Goal: Task Accomplishment & Management: Use online tool/utility

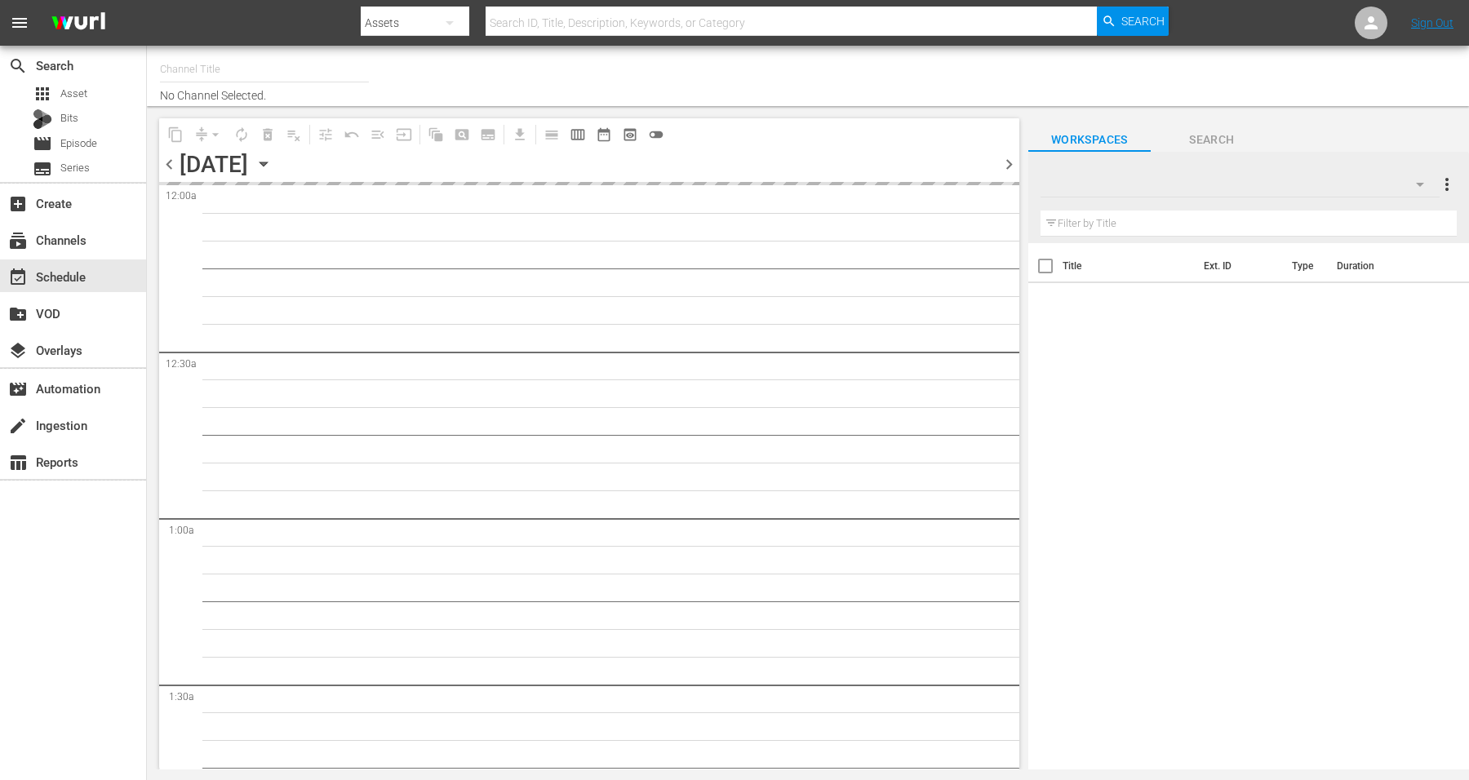
type input "Intl Tiny House Nation (1633)"
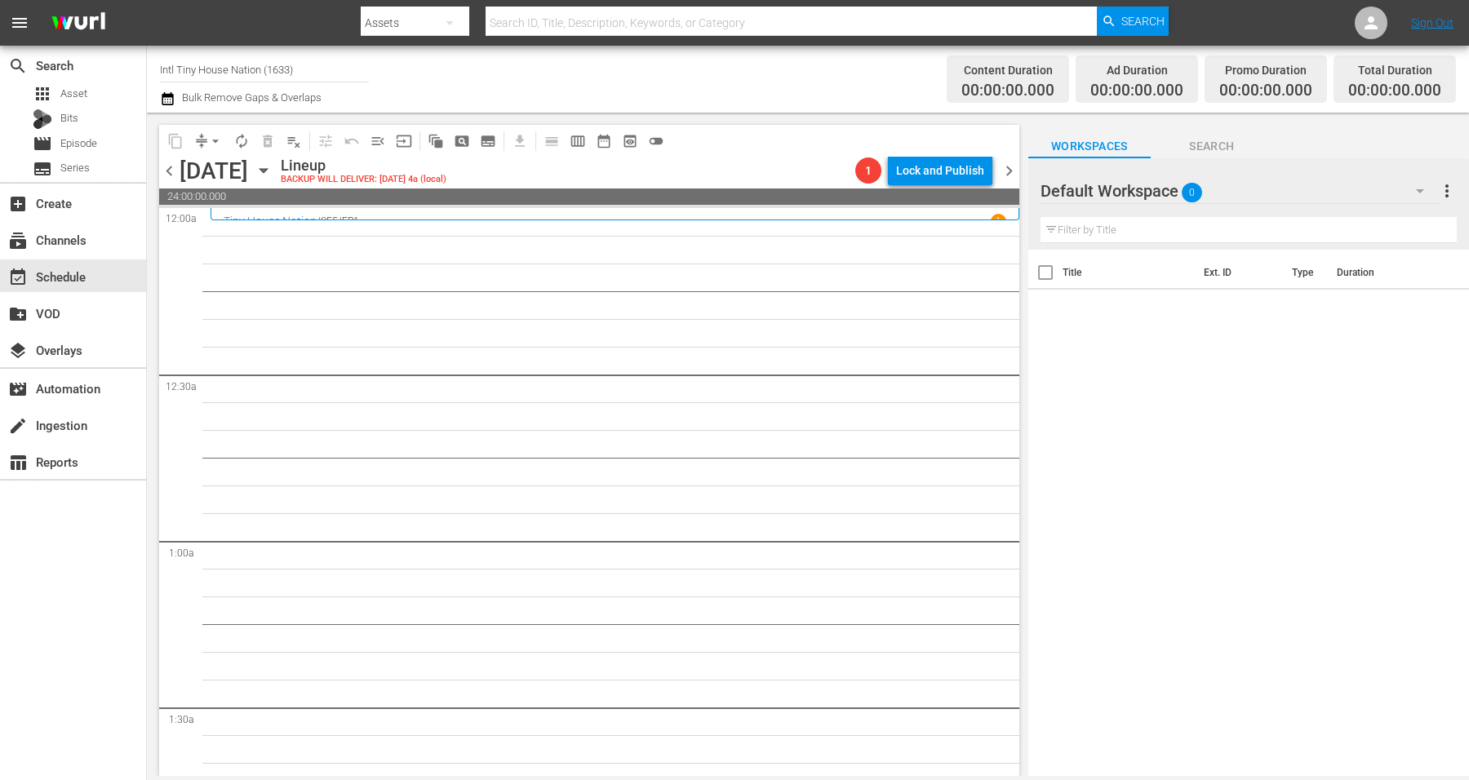
click at [273, 174] on icon "button" at bounding box center [264, 171] width 18 height 18
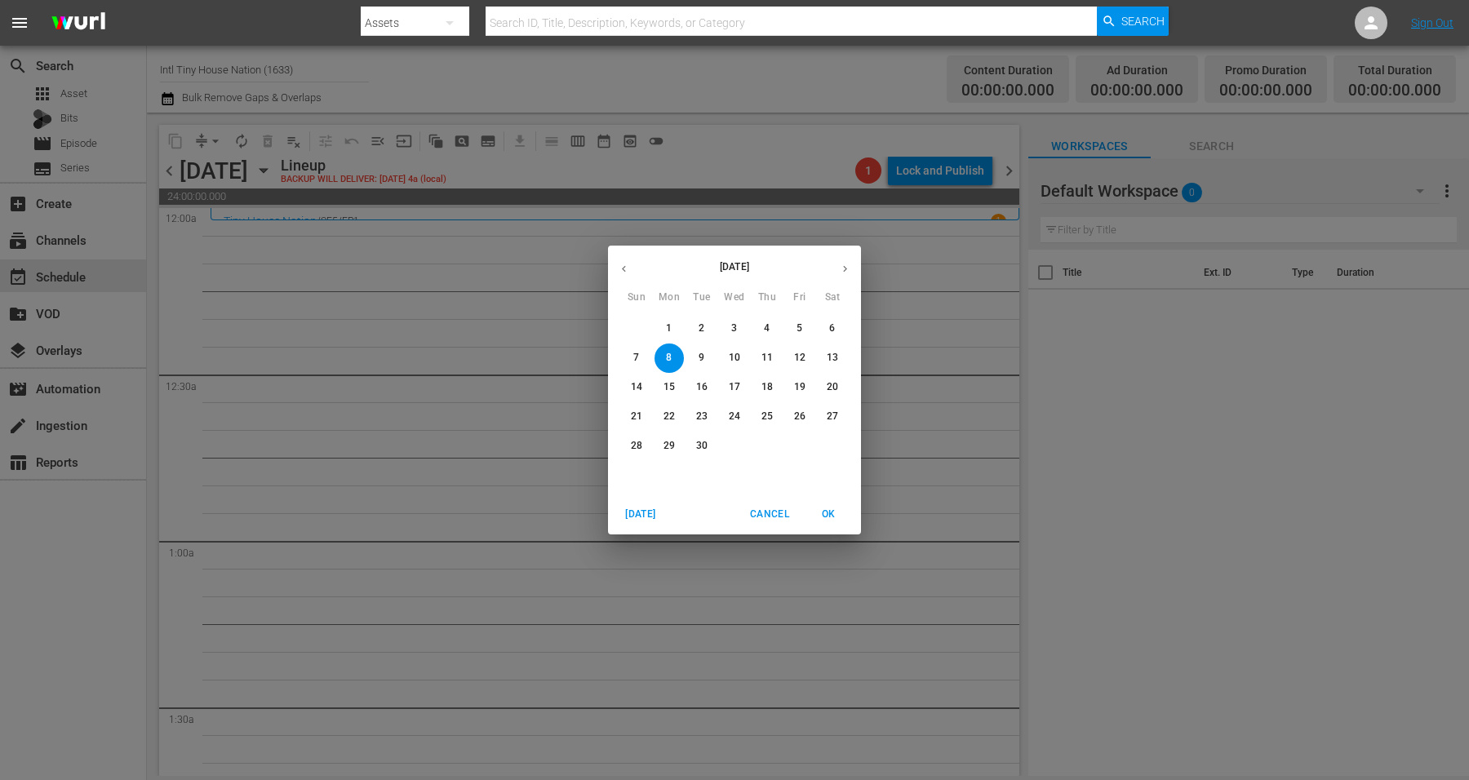
click at [694, 357] on span "9" at bounding box center [701, 358] width 29 height 14
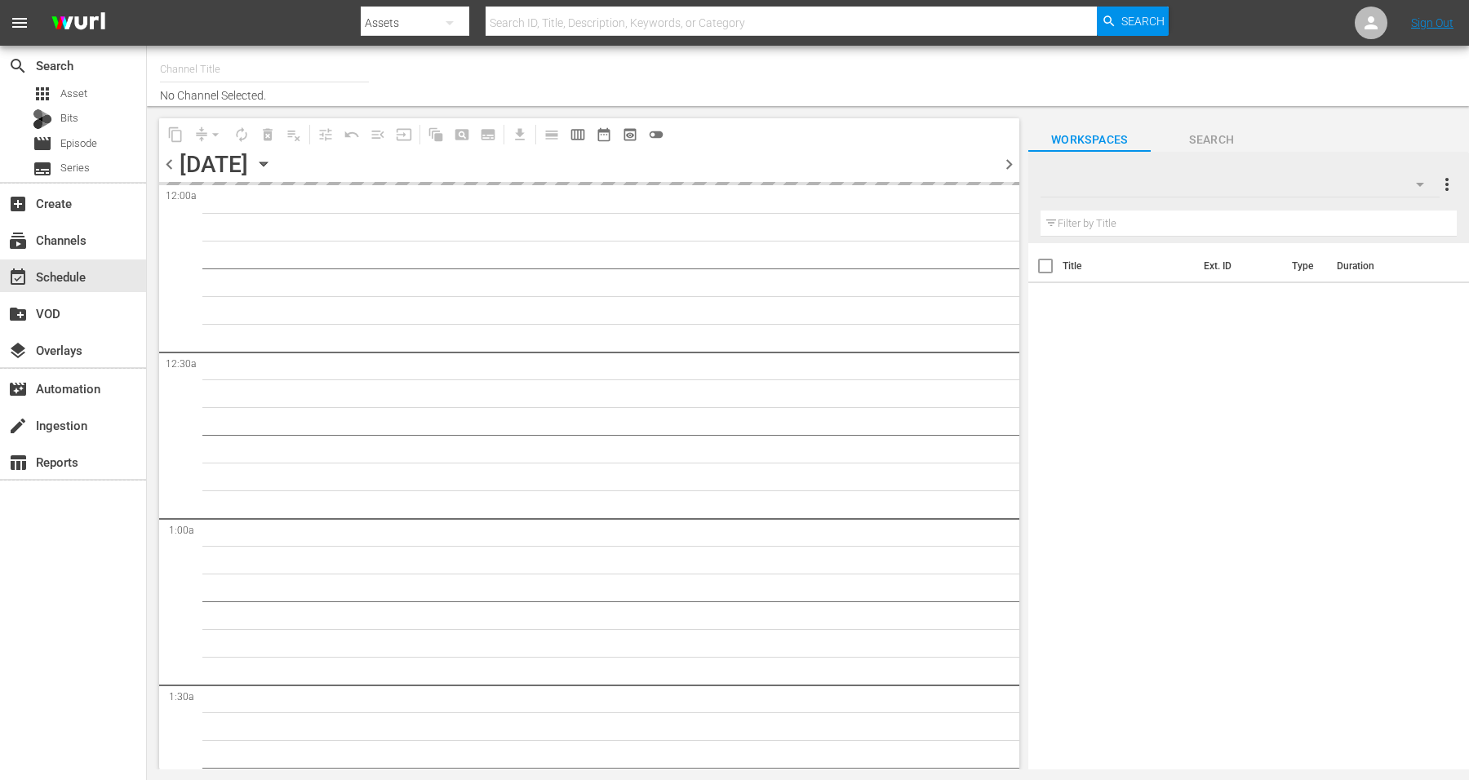
type input "Intl Tiny House Nation (1633)"
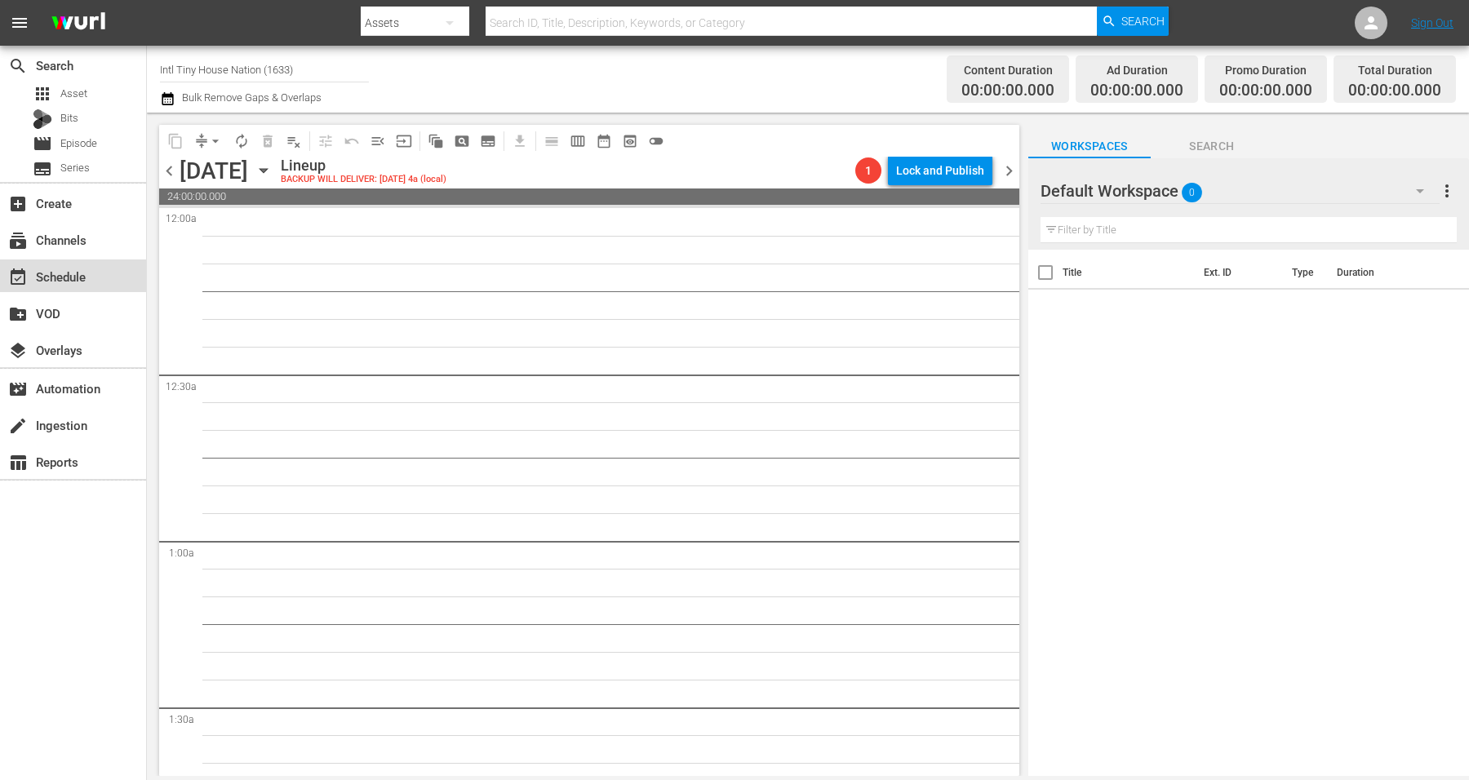
click at [50, 280] on div "event_available Schedule" at bounding box center [45, 274] width 91 height 15
click at [273, 171] on icon "button" at bounding box center [264, 171] width 18 height 18
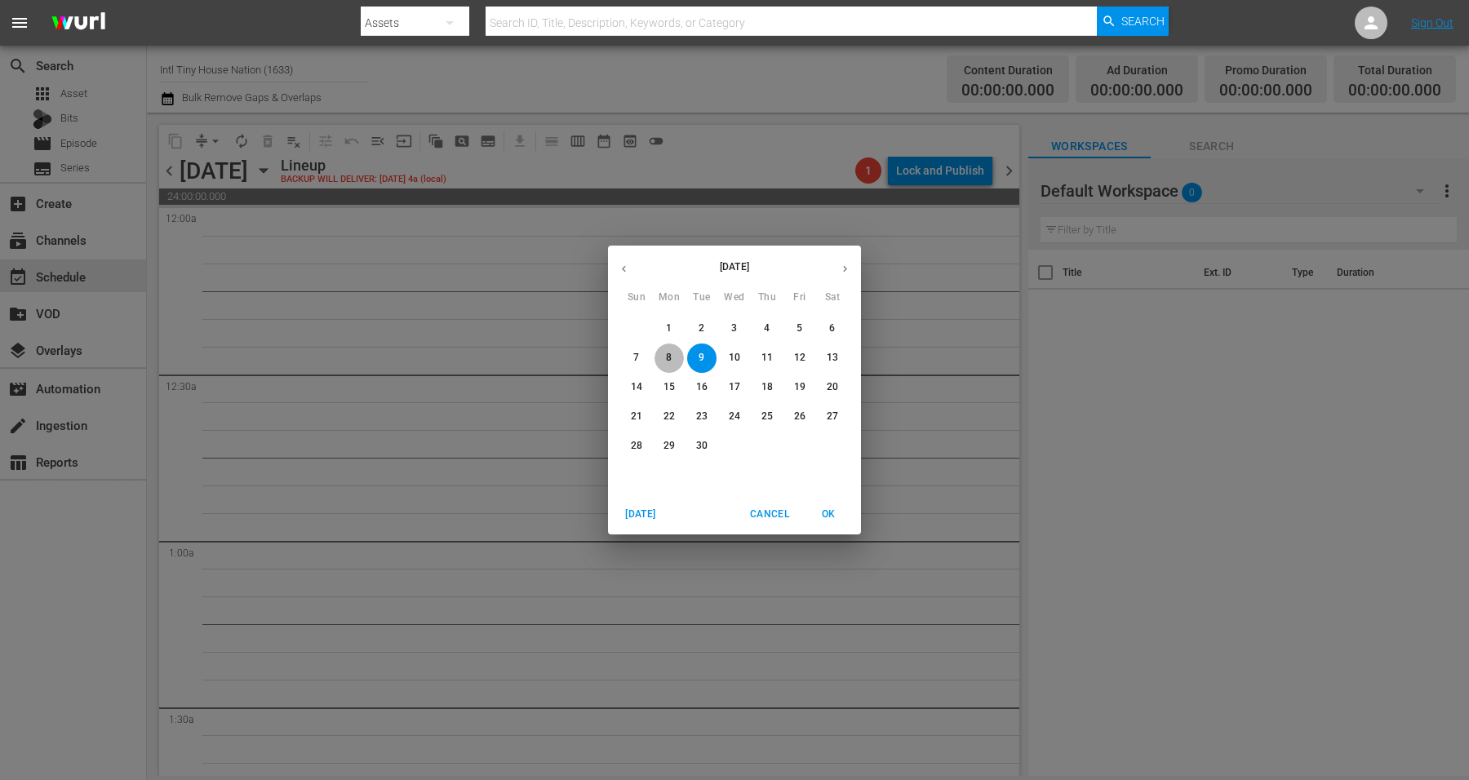
click at [668, 354] on p "8" at bounding box center [669, 358] width 6 height 14
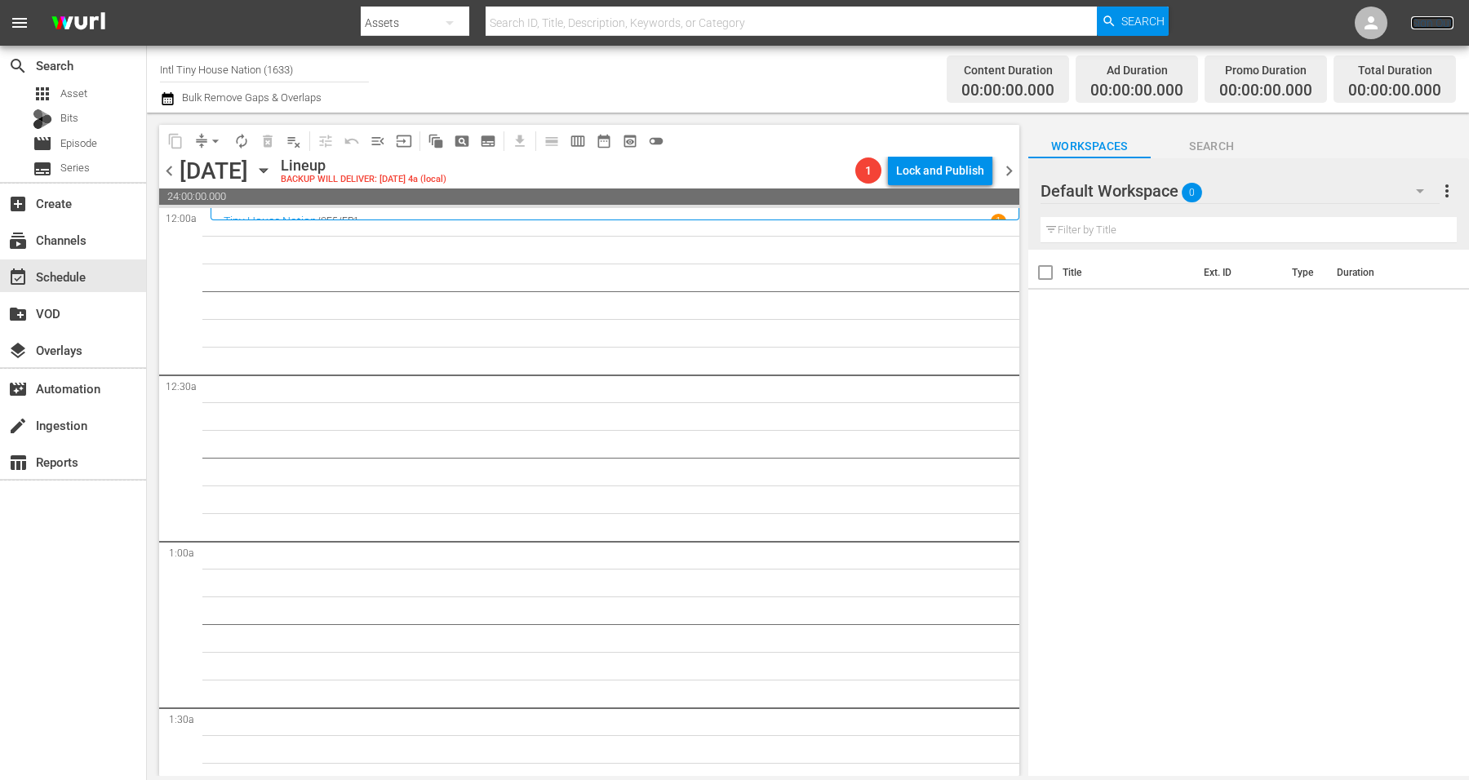
click at [1432, 29] on link "Sign Out" at bounding box center [1432, 22] width 42 height 13
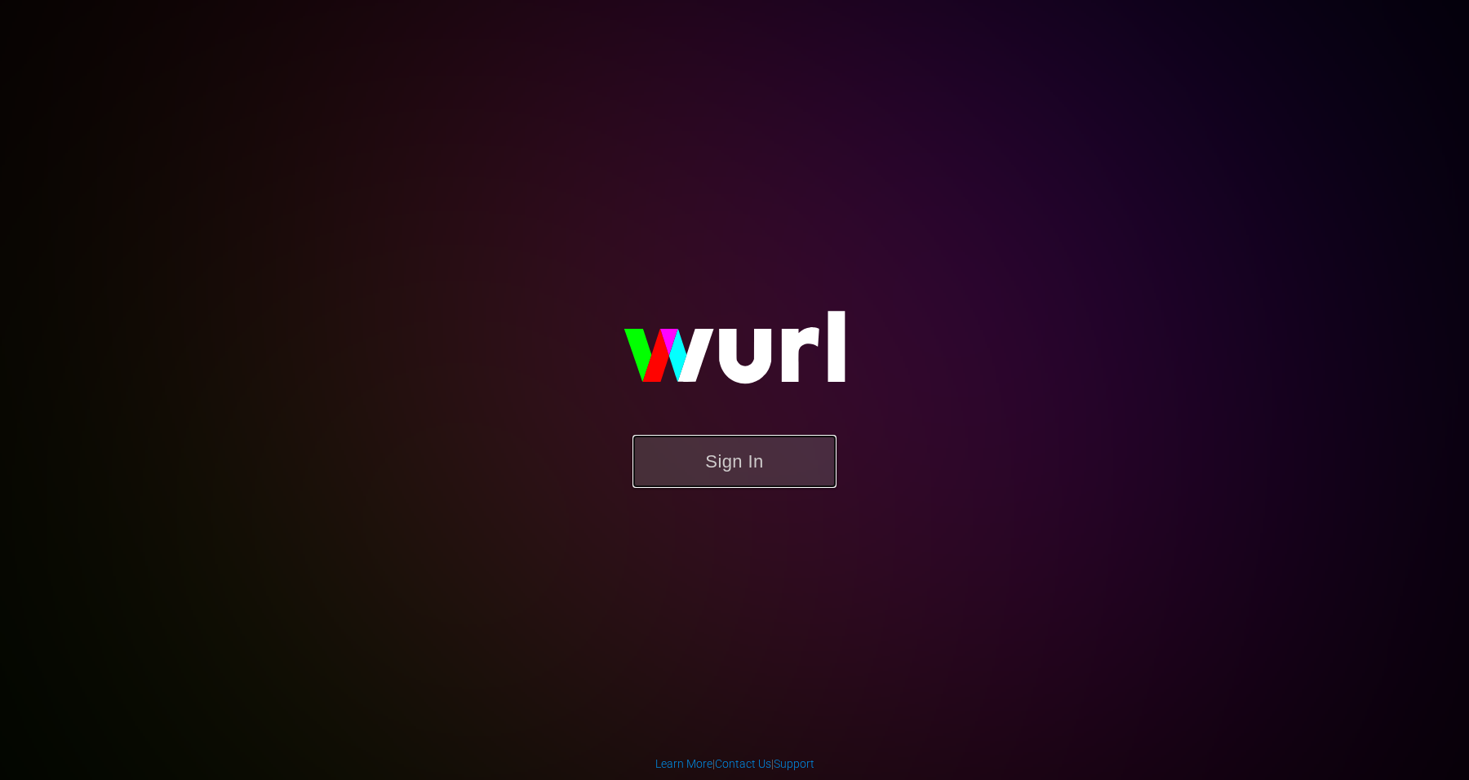
click at [681, 459] on button "Sign In" at bounding box center [734, 461] width 204 height 53
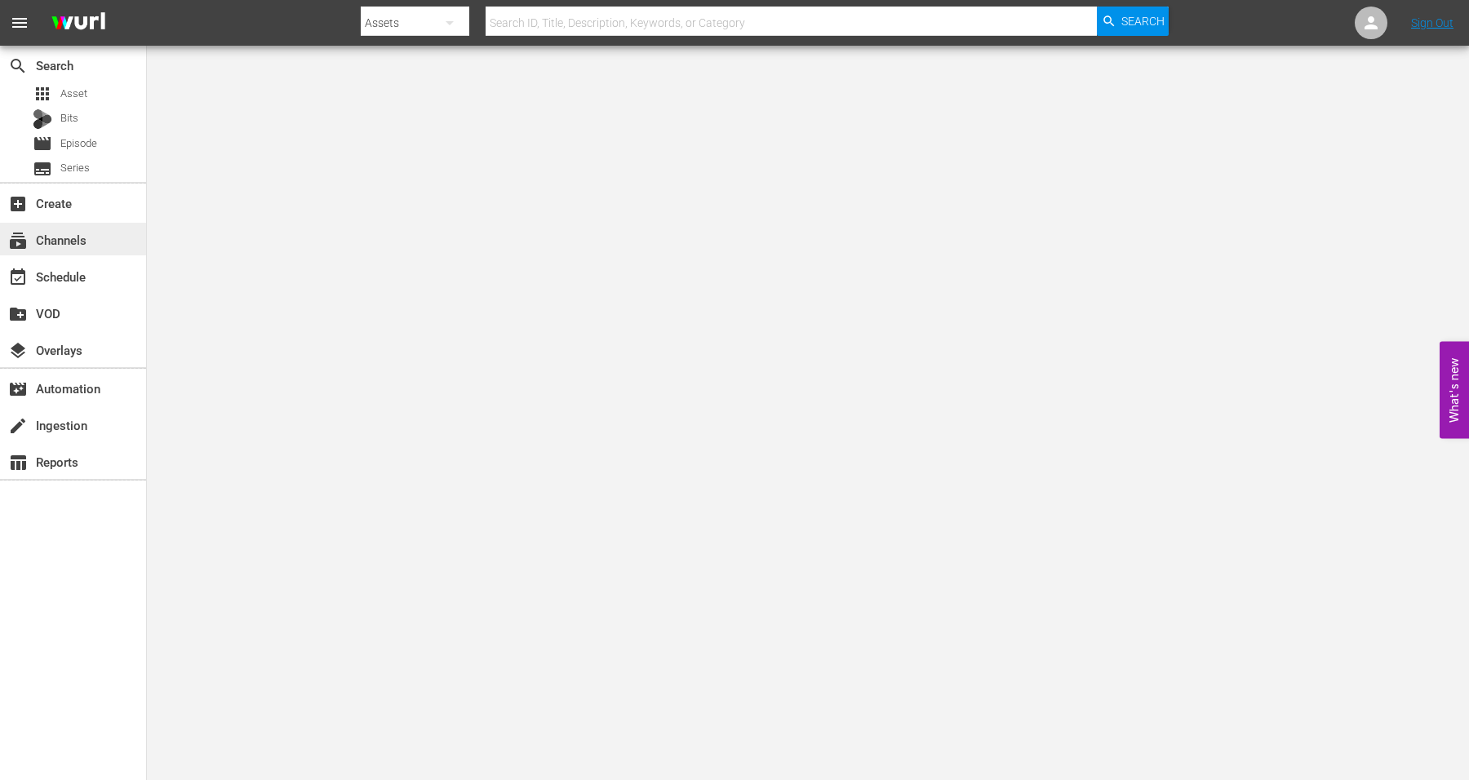
click at [44, 234] on div "subscriptions Channels" at bounding box center [45, 237] width 91 height 15
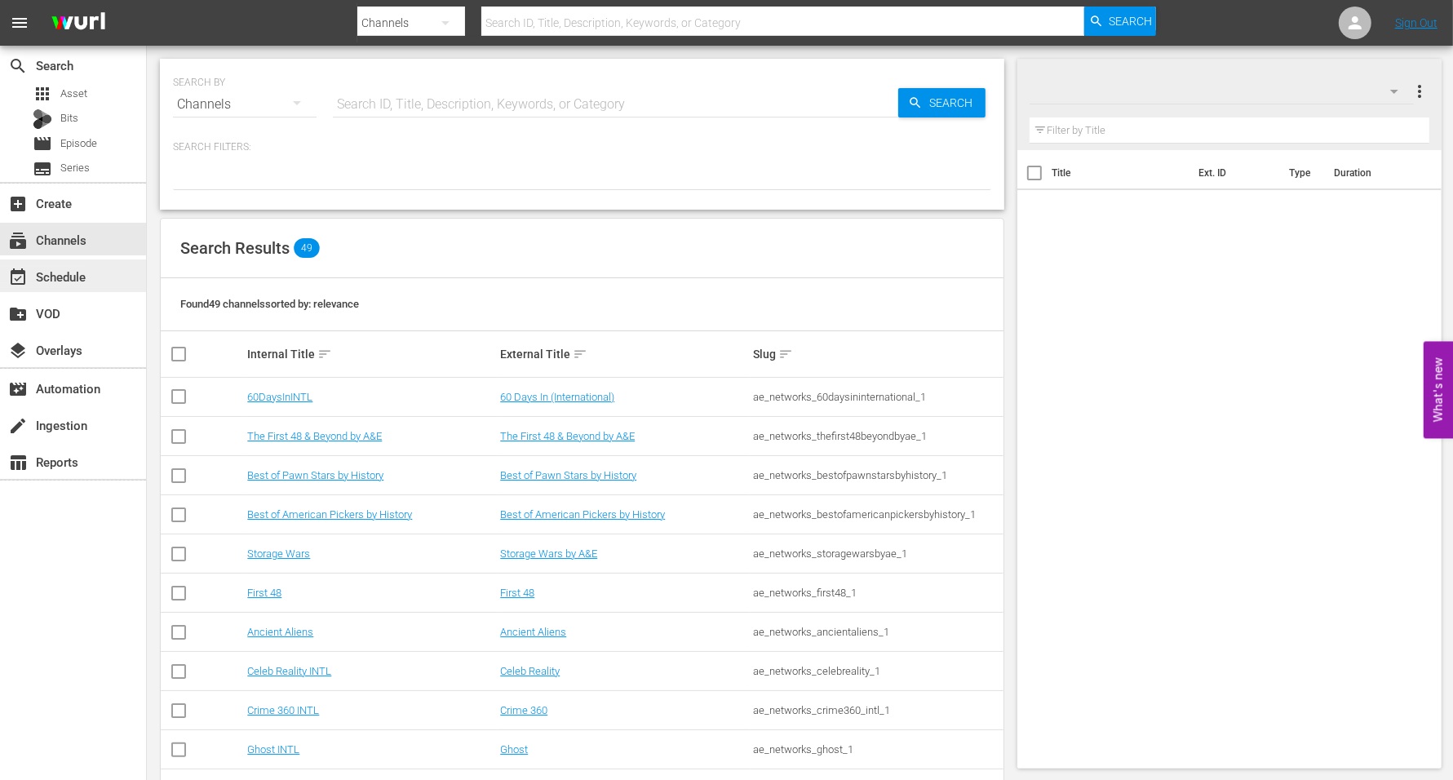
click at [69, 275] on div "event_available Schedule" at bounding box center [45, 274] width 91 height 15
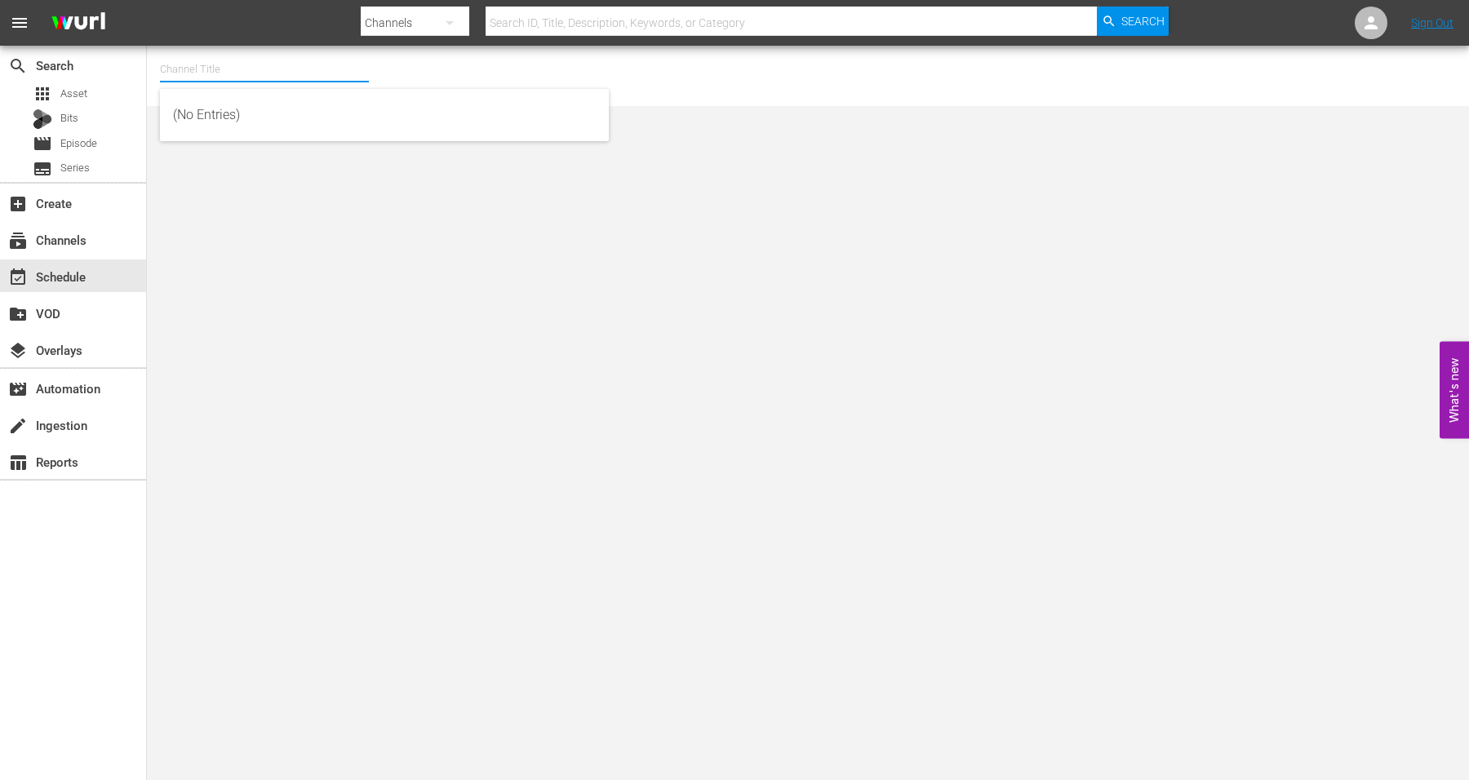
click at [225, 66] on input "text" at bounding box center [264, 69] width 209 height 39
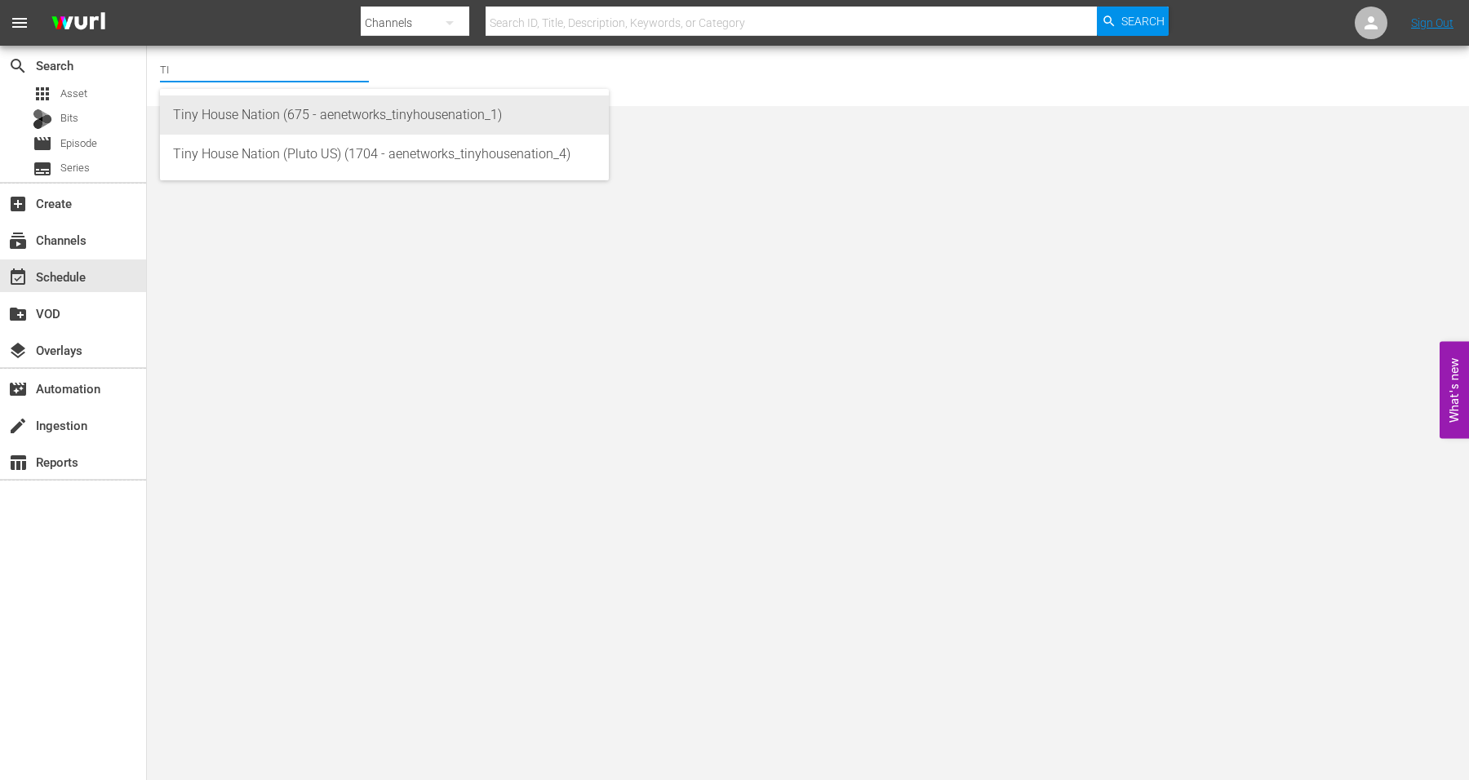
type input "T"
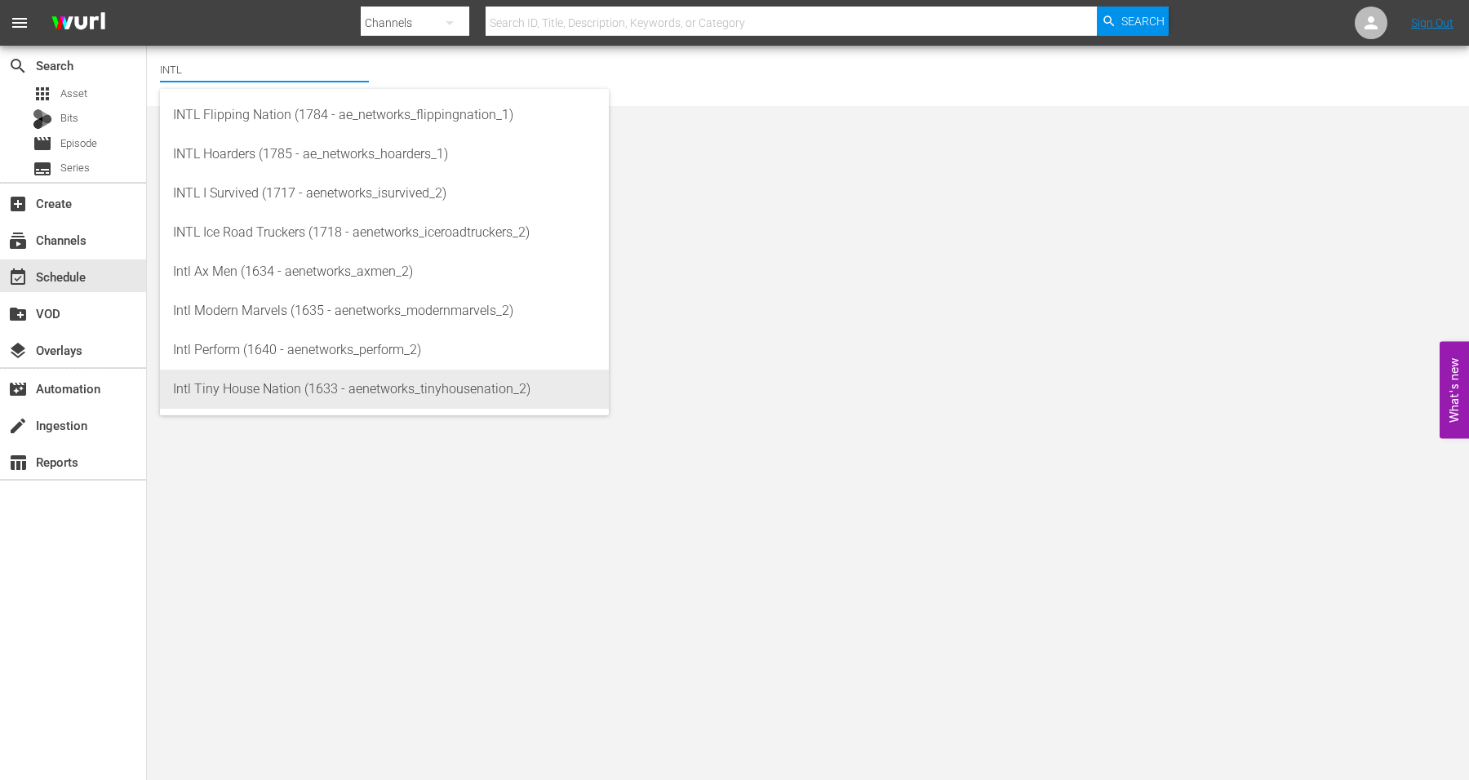
click at [242, 394] on div "Intl Tiny House Nation (1633 - aenetworks_tinyhousenation_2)" at bounding box center [384, 389] width 423 height 39
type input "Intl Tiny House Nation (1633 - aenetworks_tinyhousenation_2)"
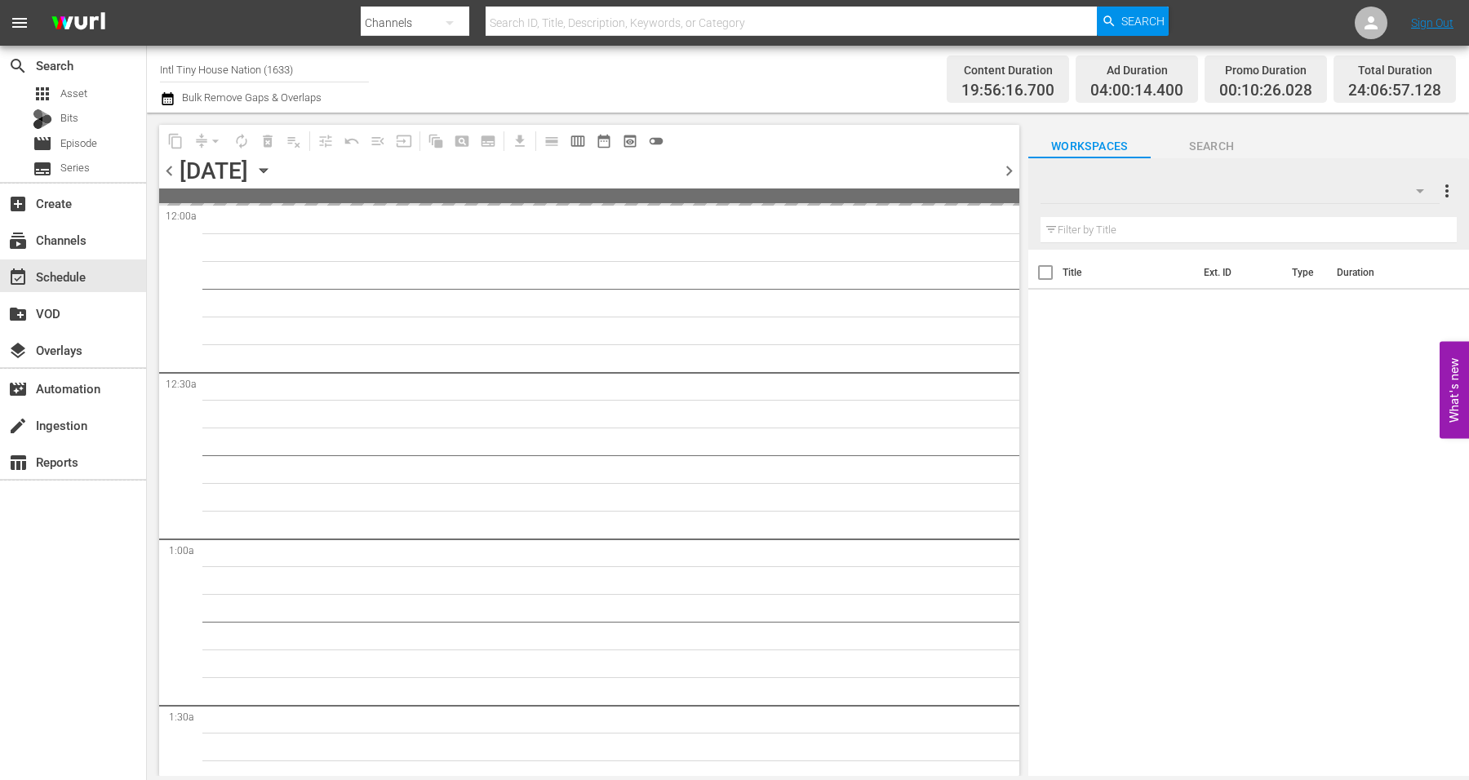
click at [267, 172] on icon "button" at bounding box center [262, 171] width 7 height 4
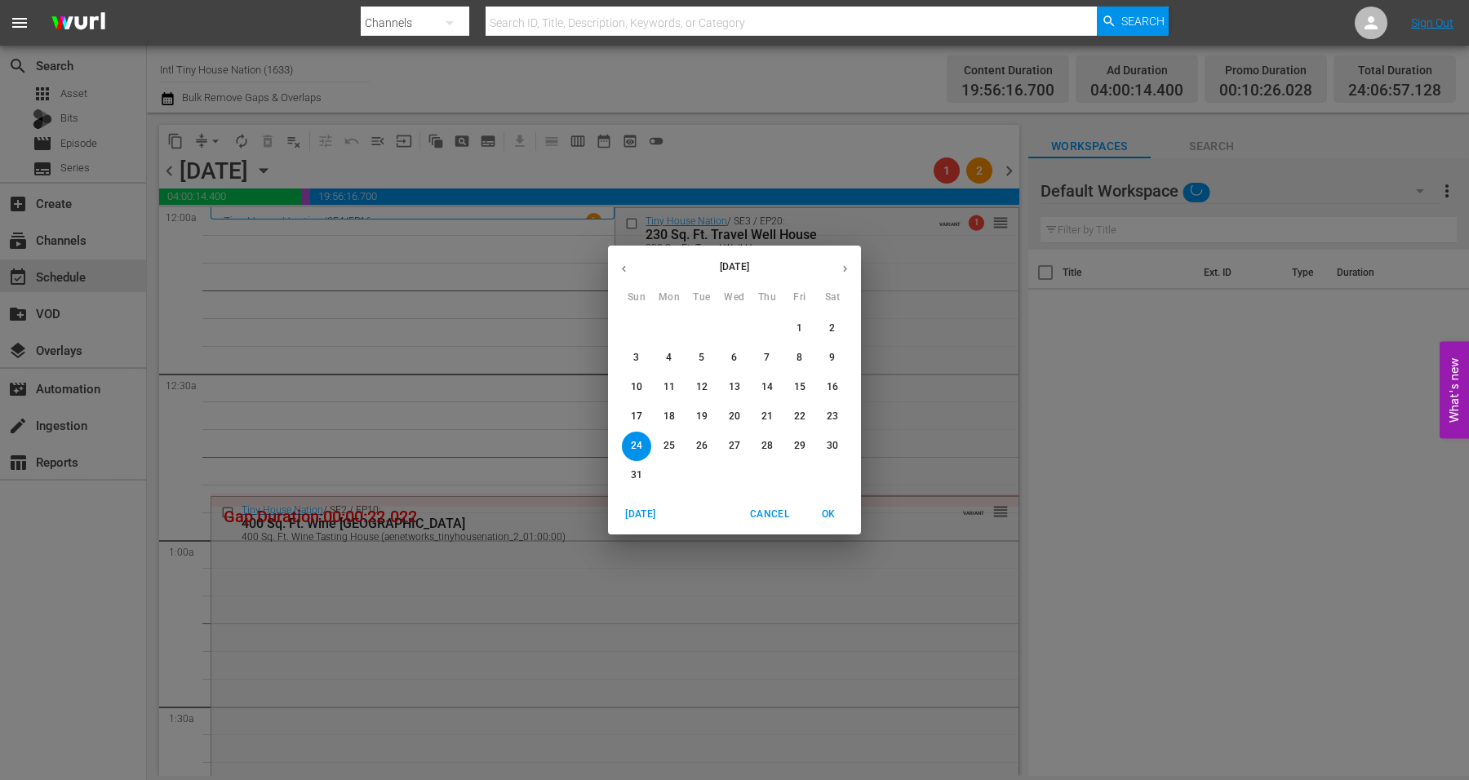
click at [841, 265] on icon "button" at bounding box center [845, 269] width 12 height 12
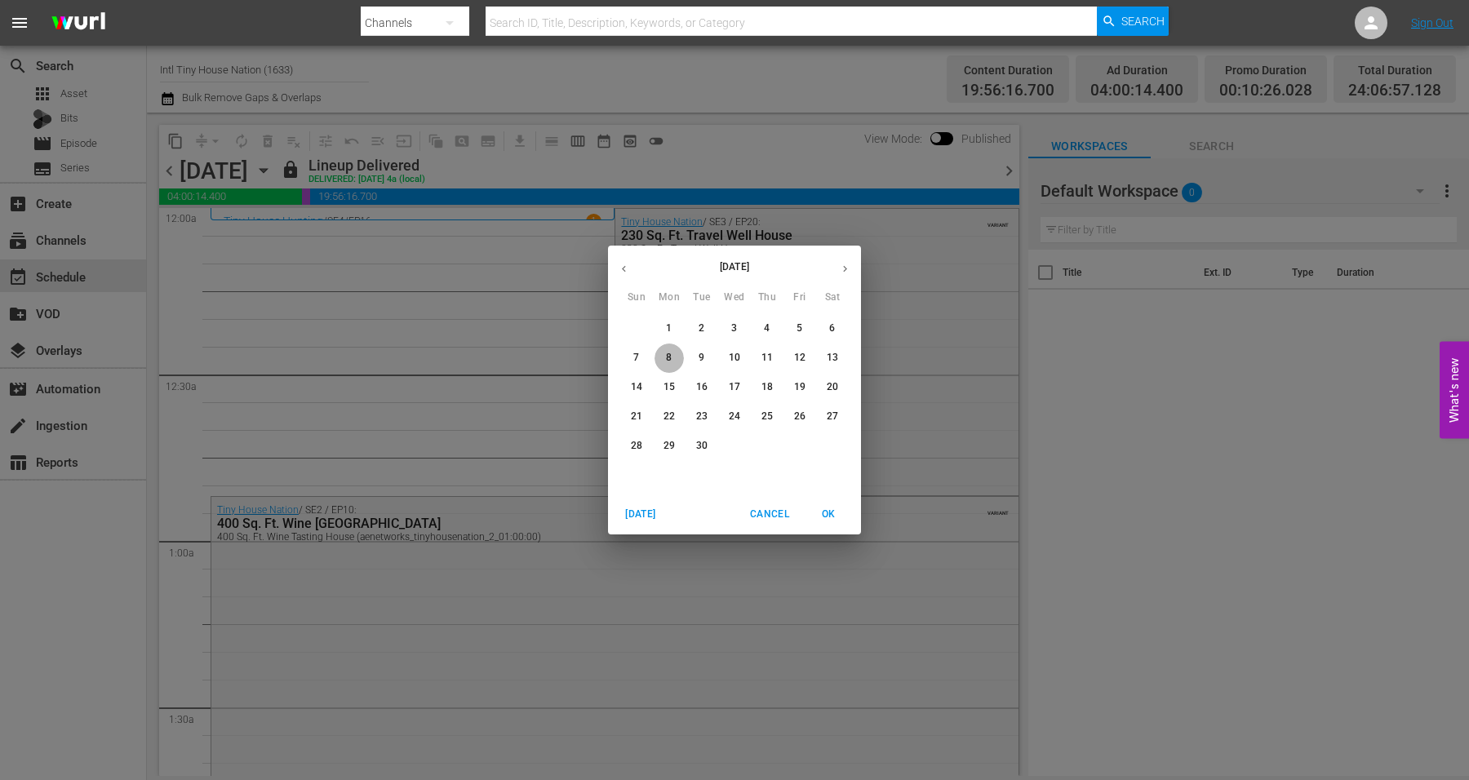
click at [666, 361] on p "8" at bounding box center [669, 358] width 6 height 14
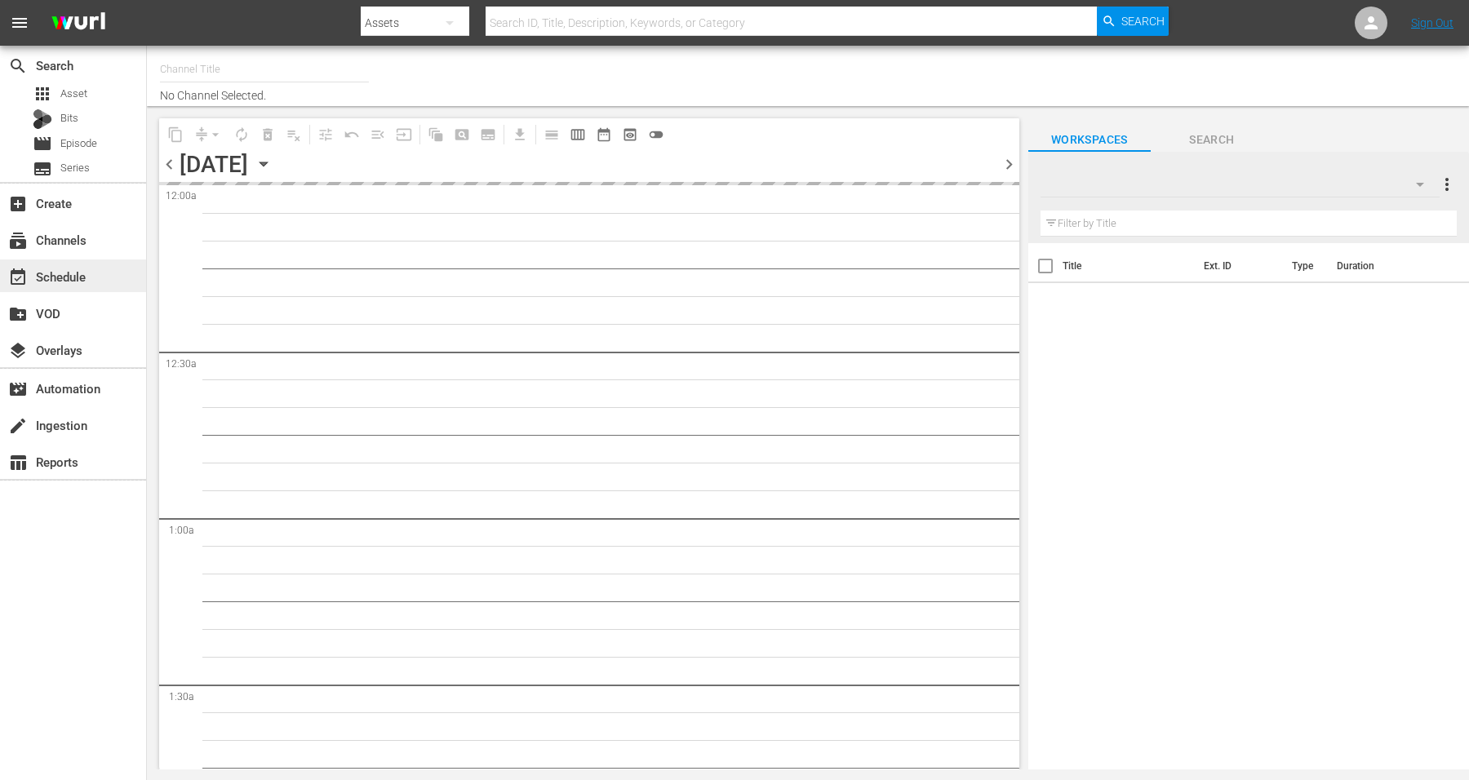
type input "Intl Tiny House Nation (1633)"
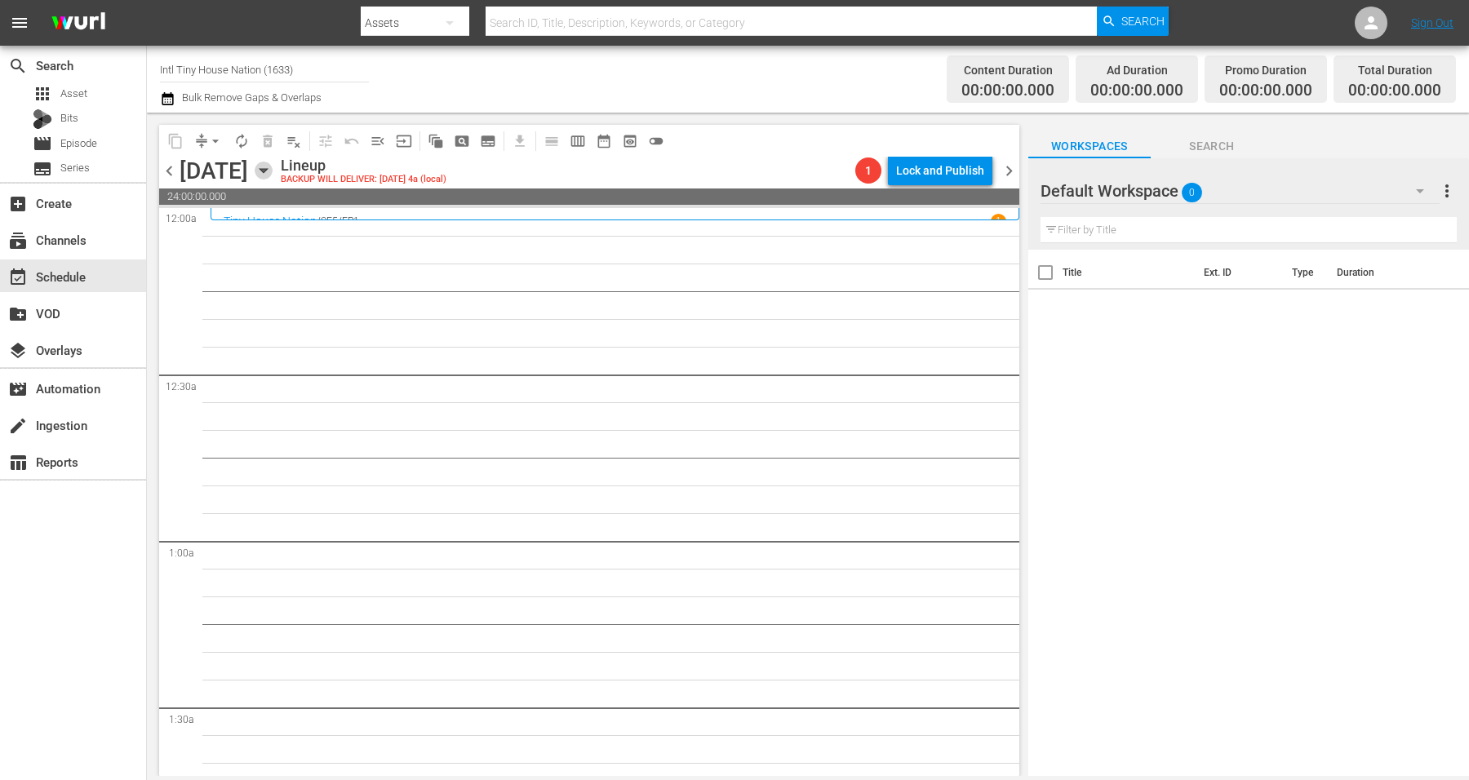
click at [267, 173] on icon "button" at bounding box center [262, 171] width 7 height 4
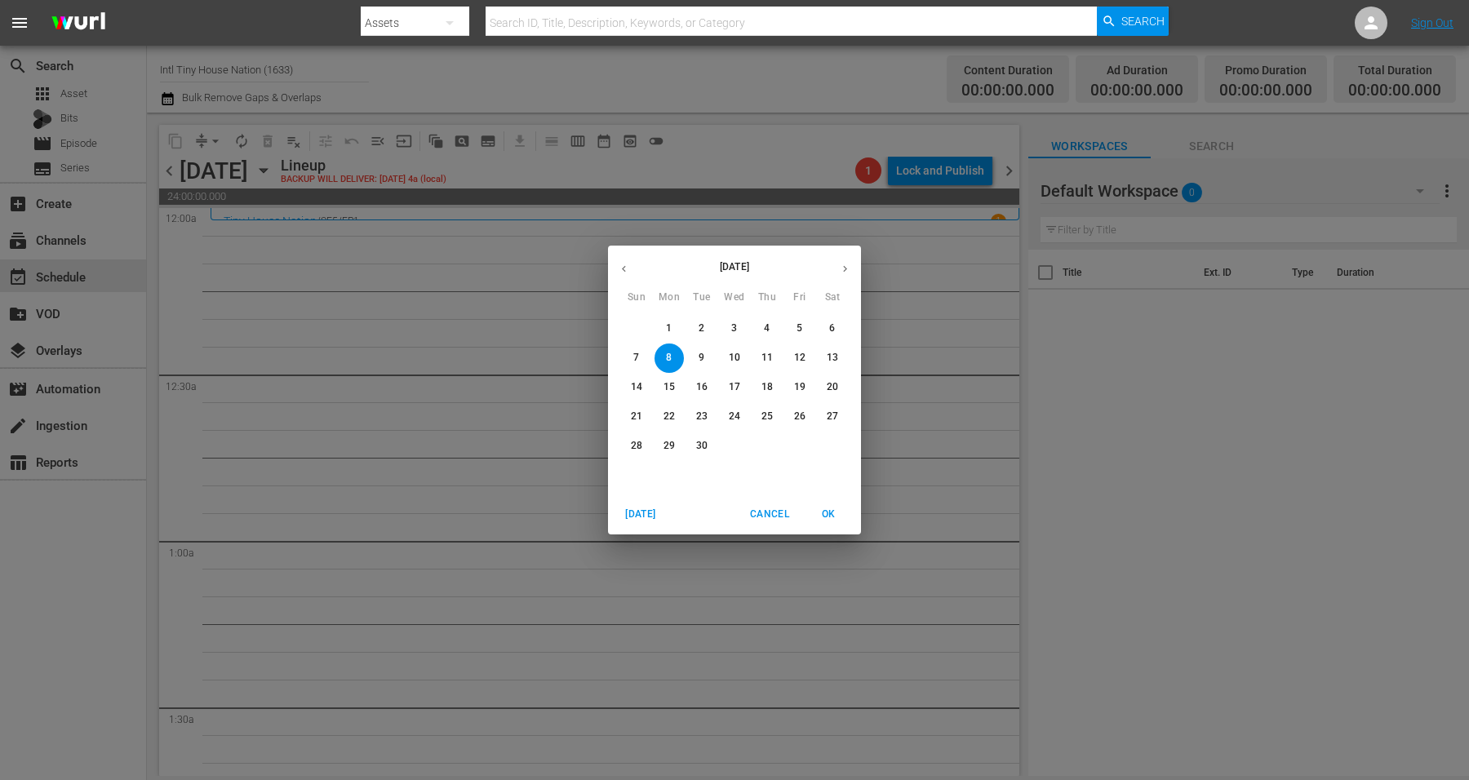
click at [829, 357] on p "13" at bounding box center [832, 358] width 11 height 14
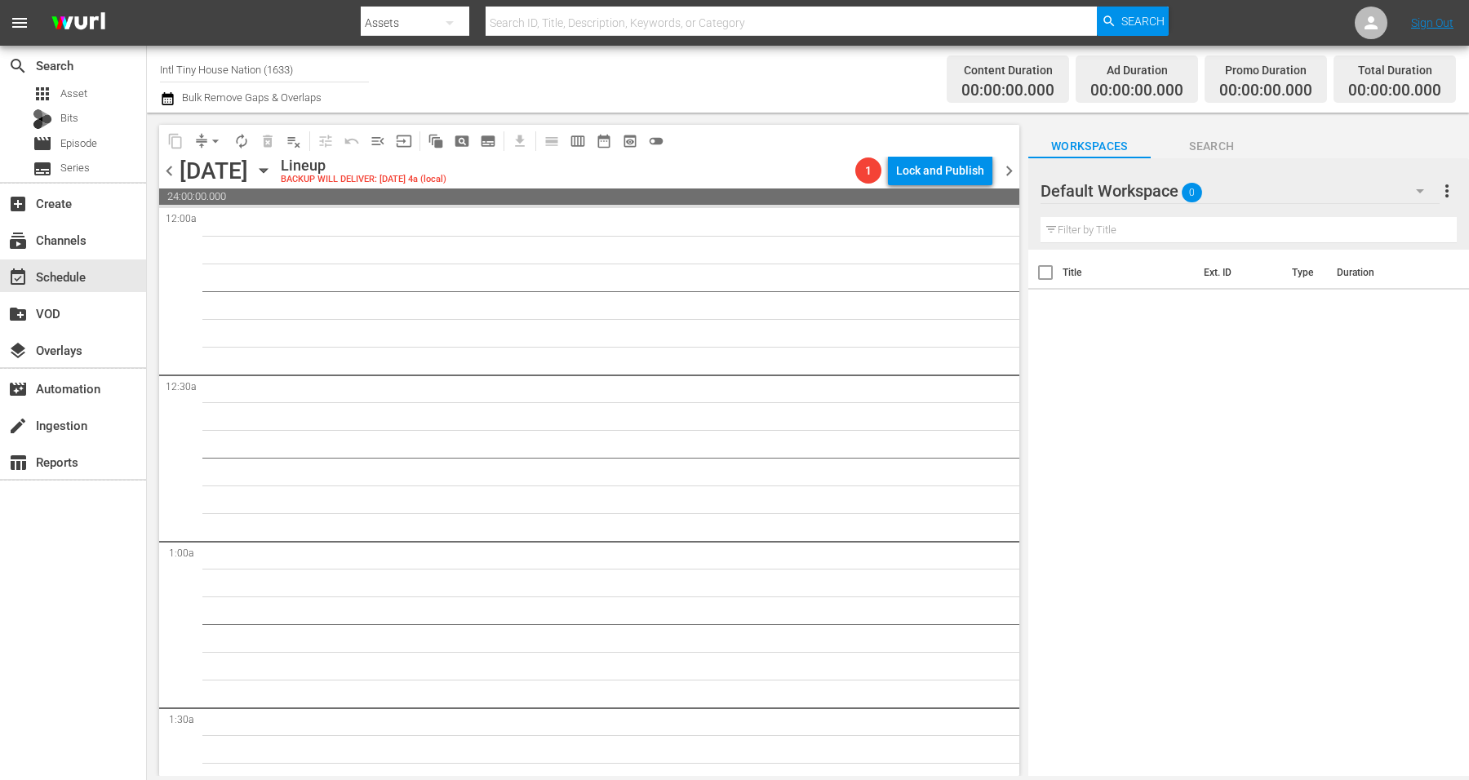
click at [267, 169] on icon "button" at bounding box center [262, 171] width 7 height 4
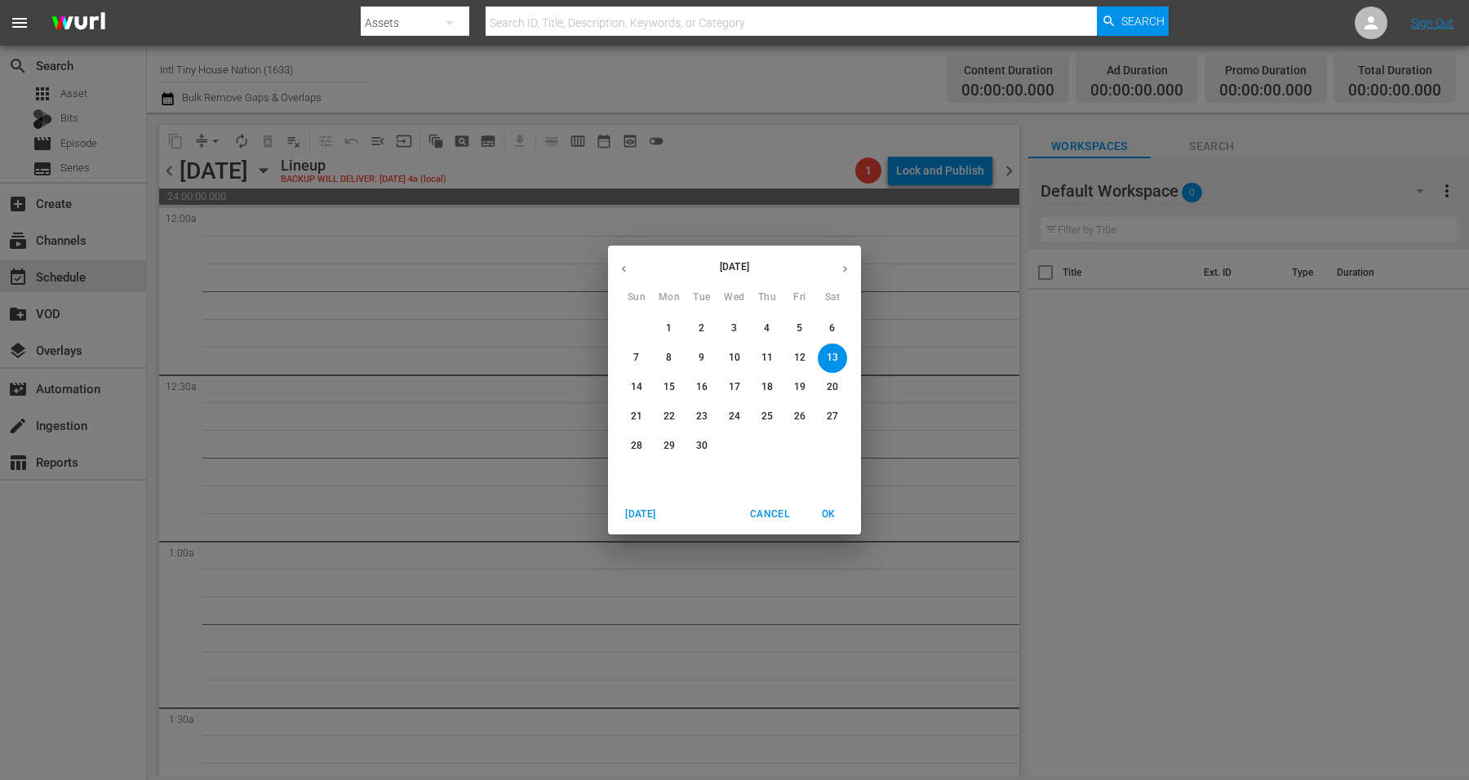
click at [664, 357] on span "8" at bounding box center [668, 358] width 29 height 14
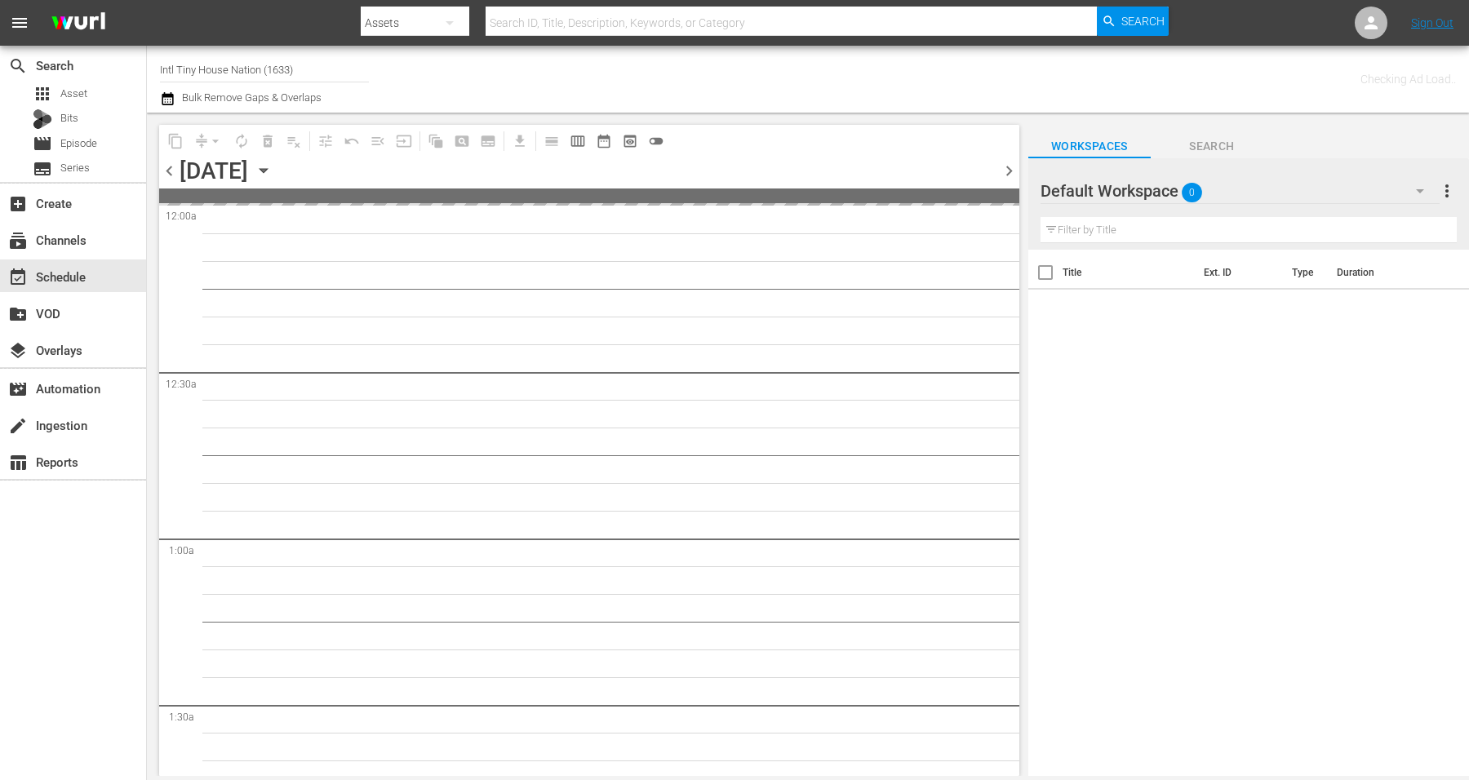
click at [664, 357] on span "8" at bounding box center [668, 358] width 29 height 14
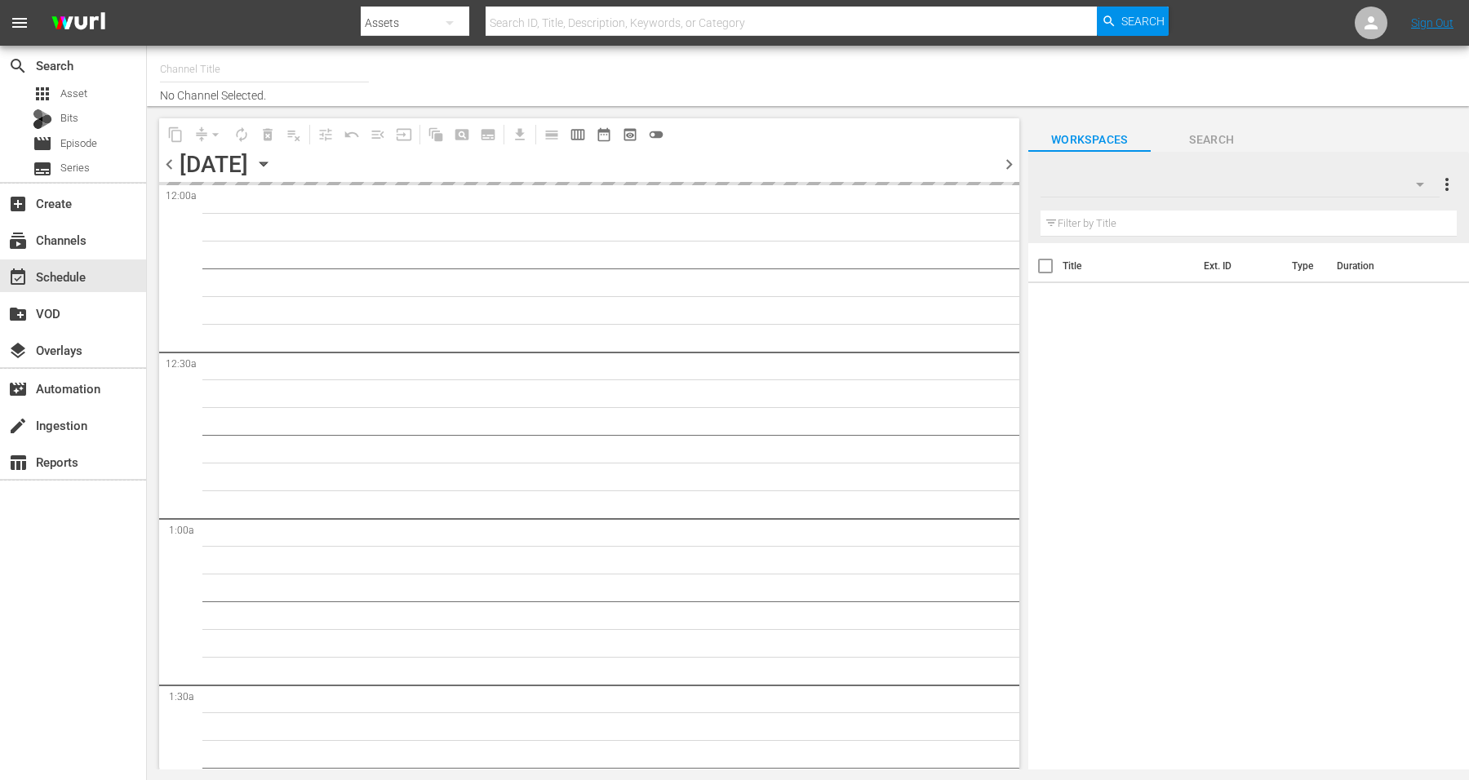
type input "Intl Tiny House Nation (1633)"
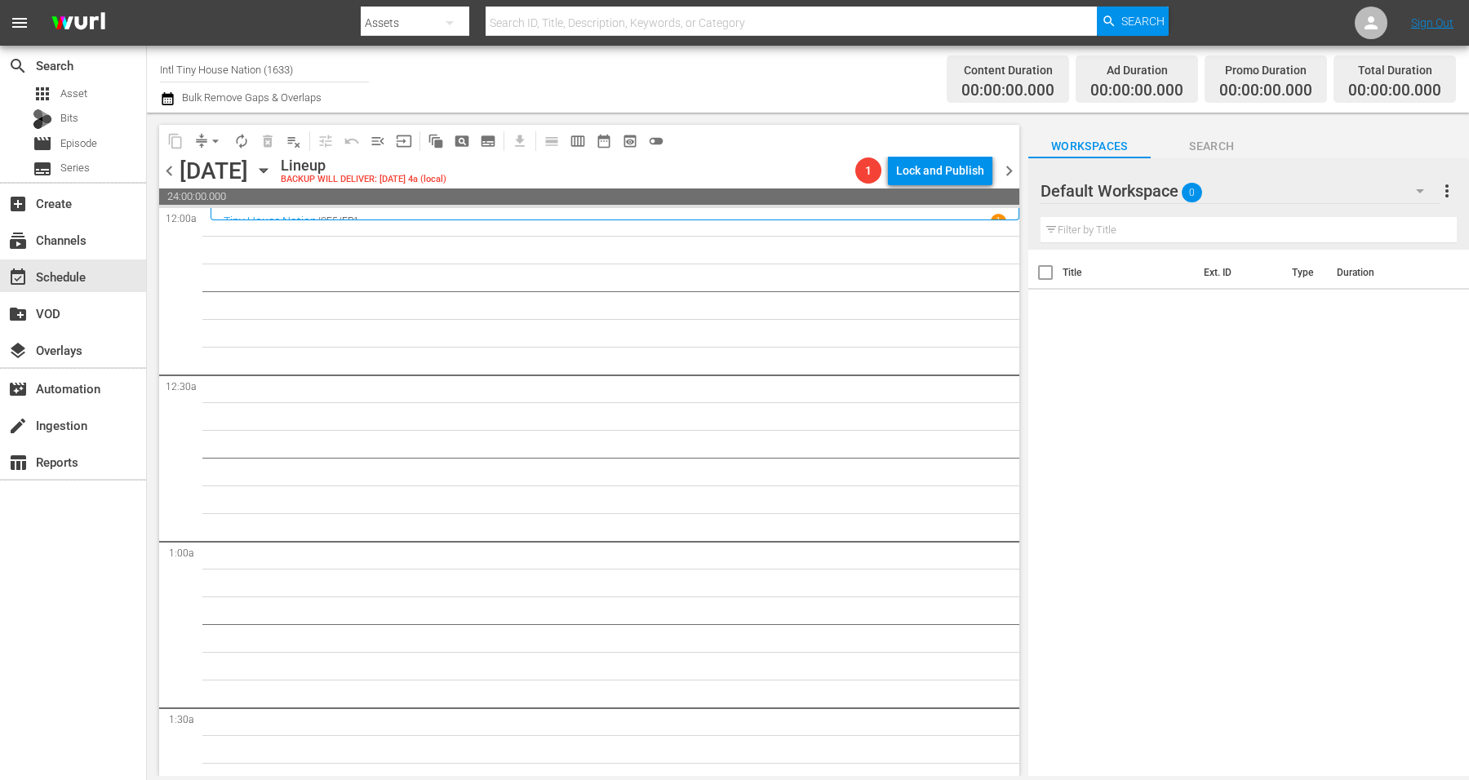
click at [171, 171] on span "chevron_left" at bounding box center [169, 171] width 20 height 20
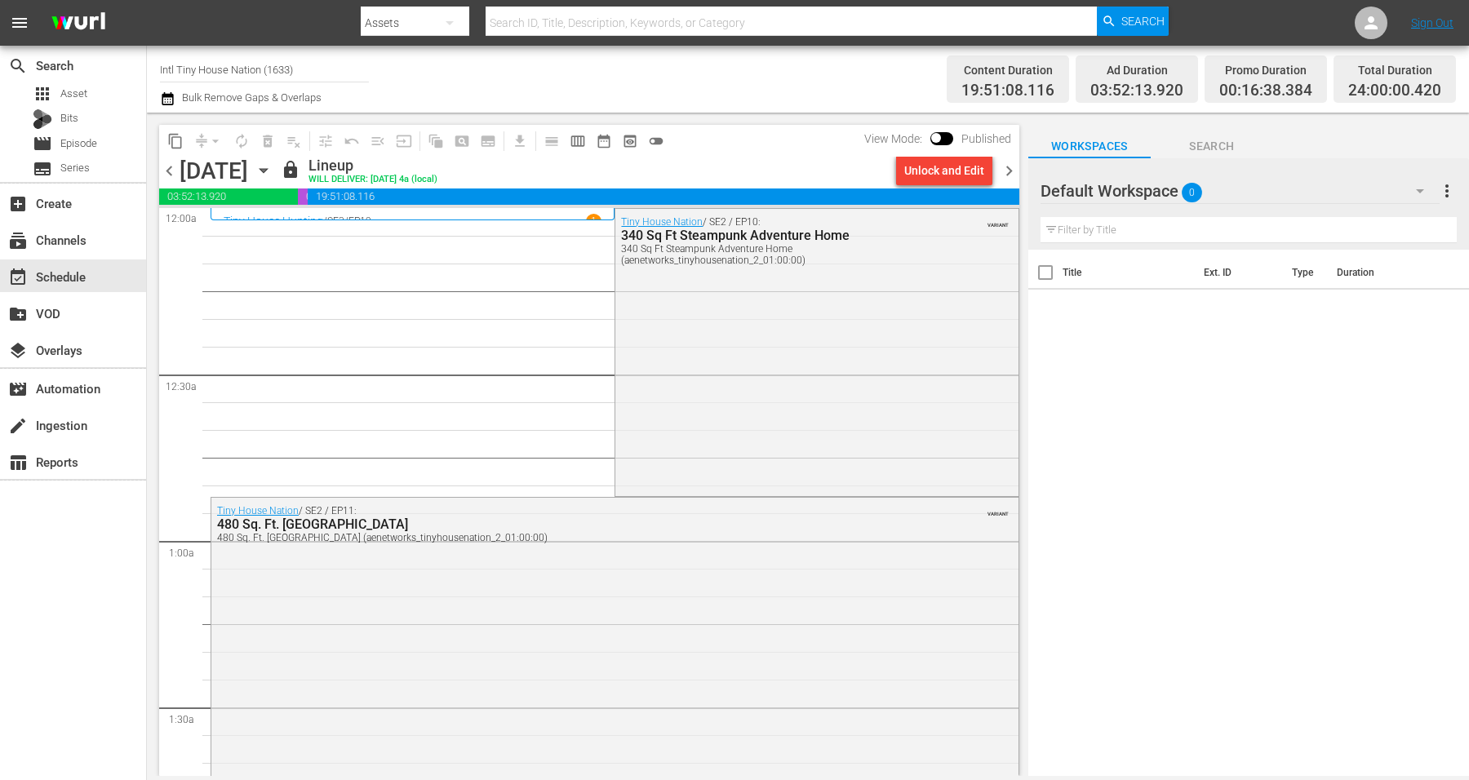
click at [273, 167] on icon "button" at bounding box center [264, 171] width 18 height 18
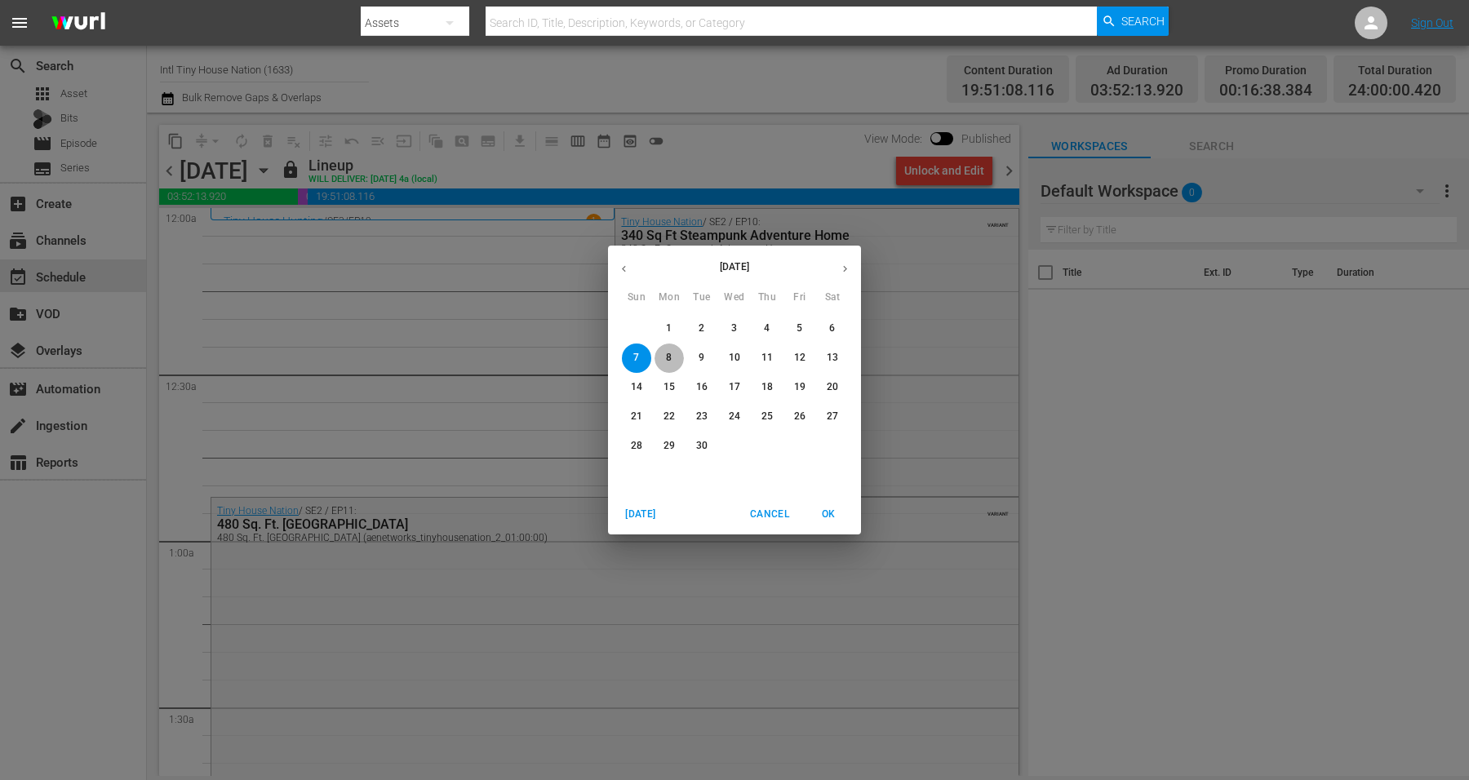
click at [665, 357] on span "8" at bounding box center [668, 358] width 29 height 14
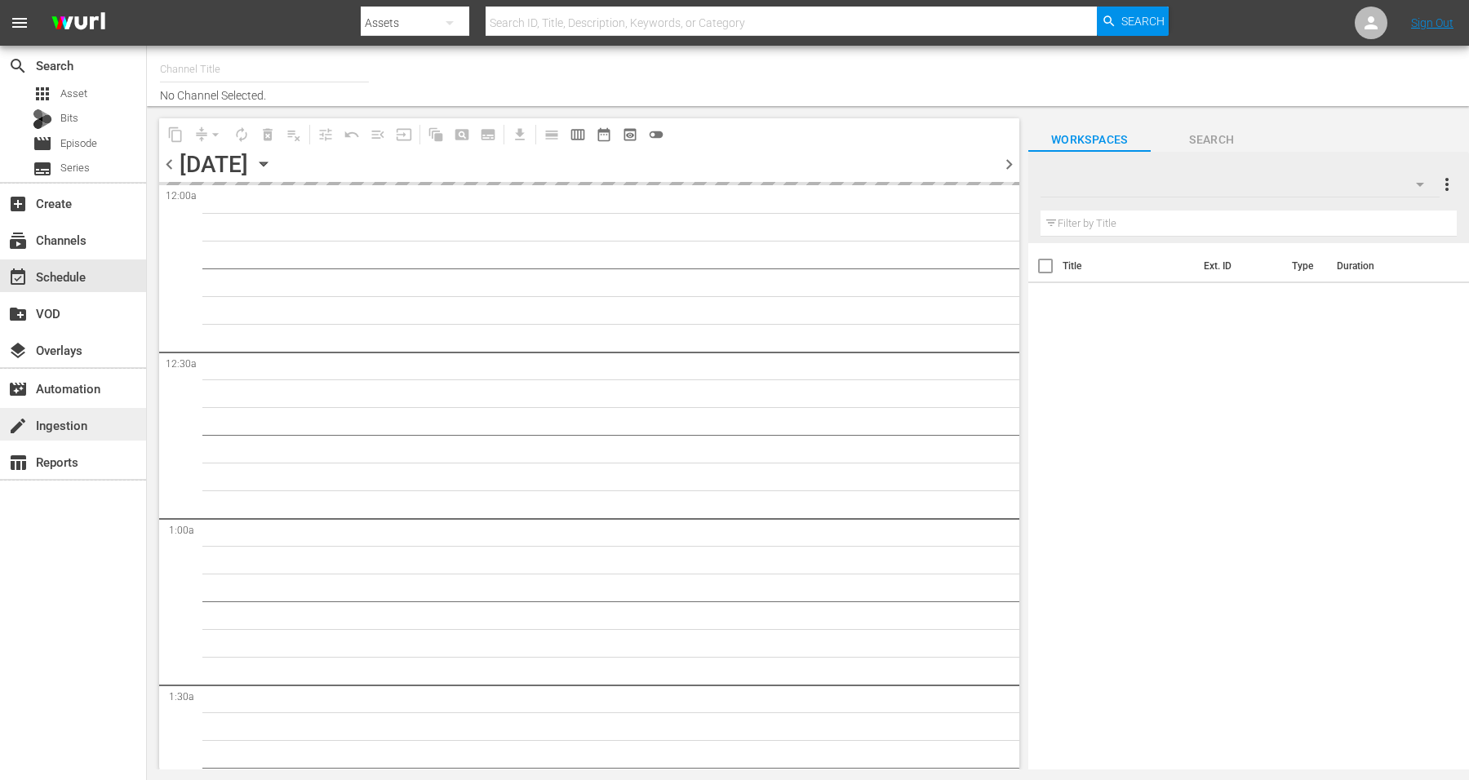
type input "Intl Tiny House Nation (1633)"
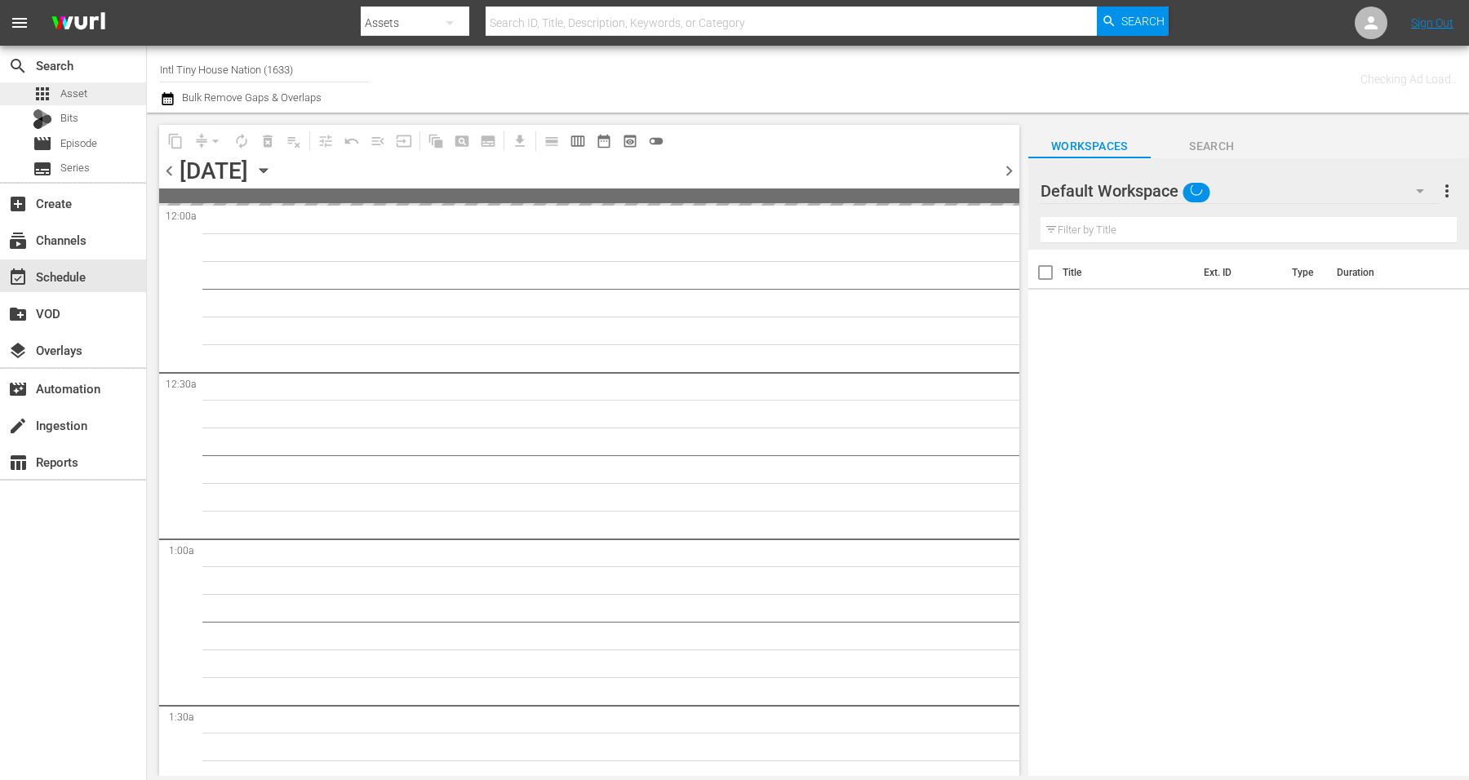
click at [82, 91] on span "Asset" at bounding box center [73, 94] width 27 height 16
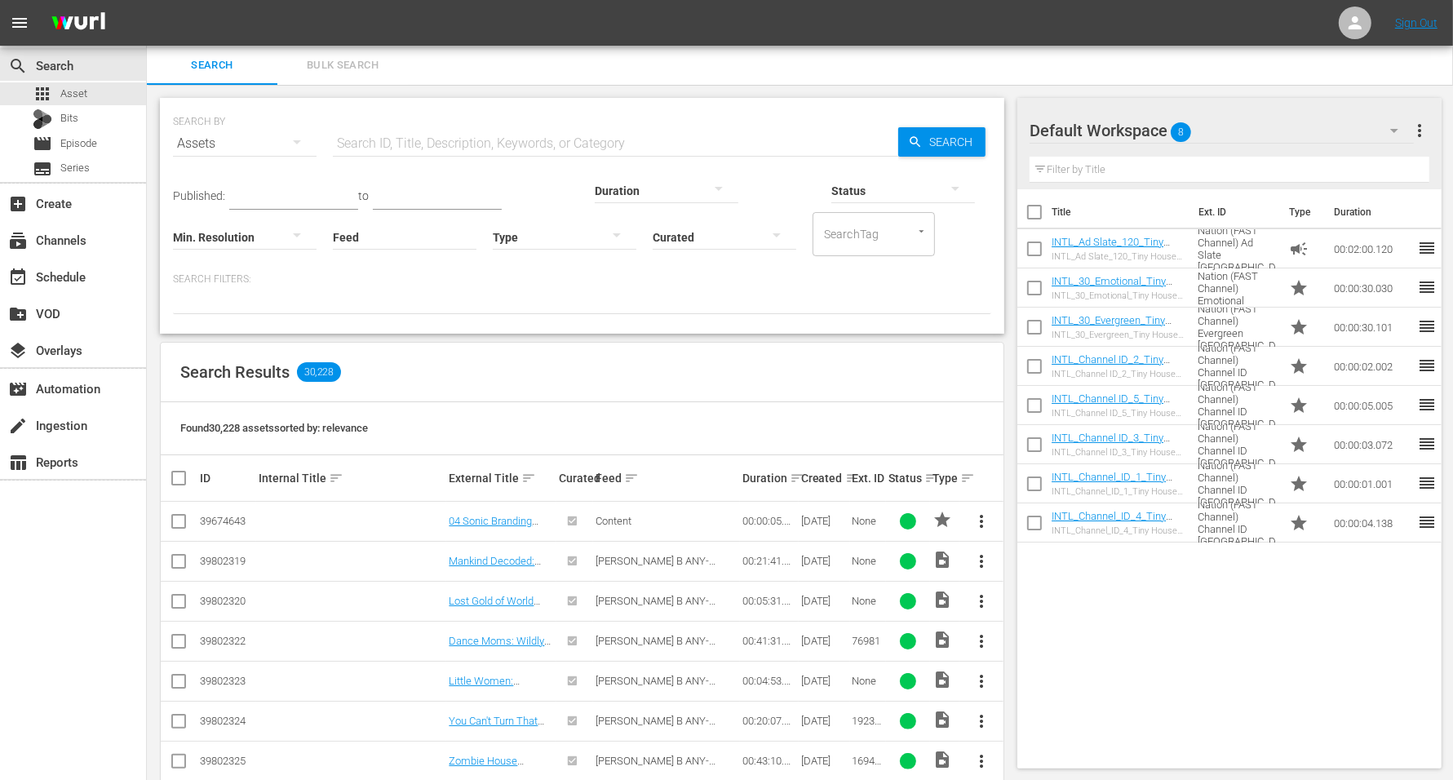
click at [223, 121] on div "Assets" at bounding box center [245, 144] width 144 height 46
click at [228, 198] on div "Channels" at bounding box center [225, 201] width 65 height 26
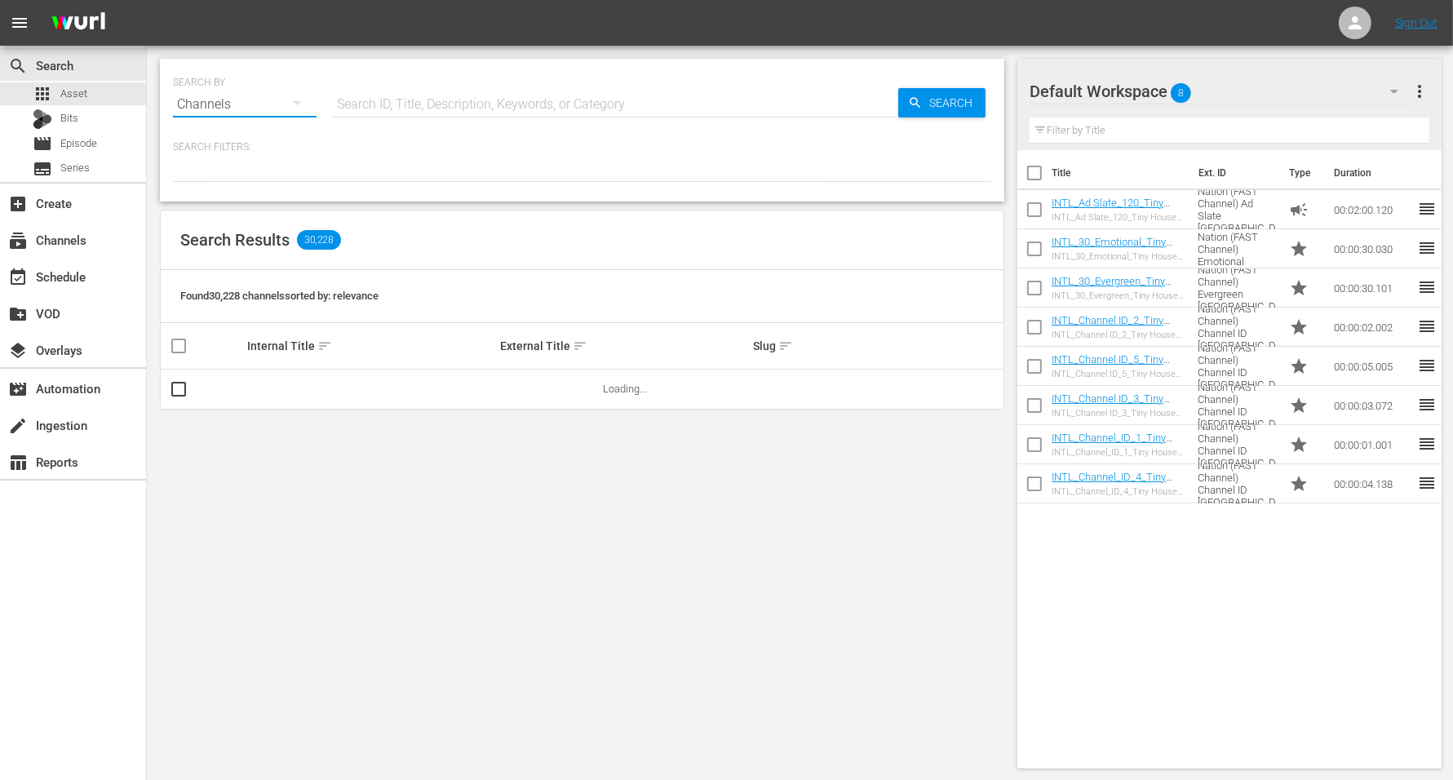
click at [300, 87] on button "button" at bounding box center [296, 102] width 39 height 39
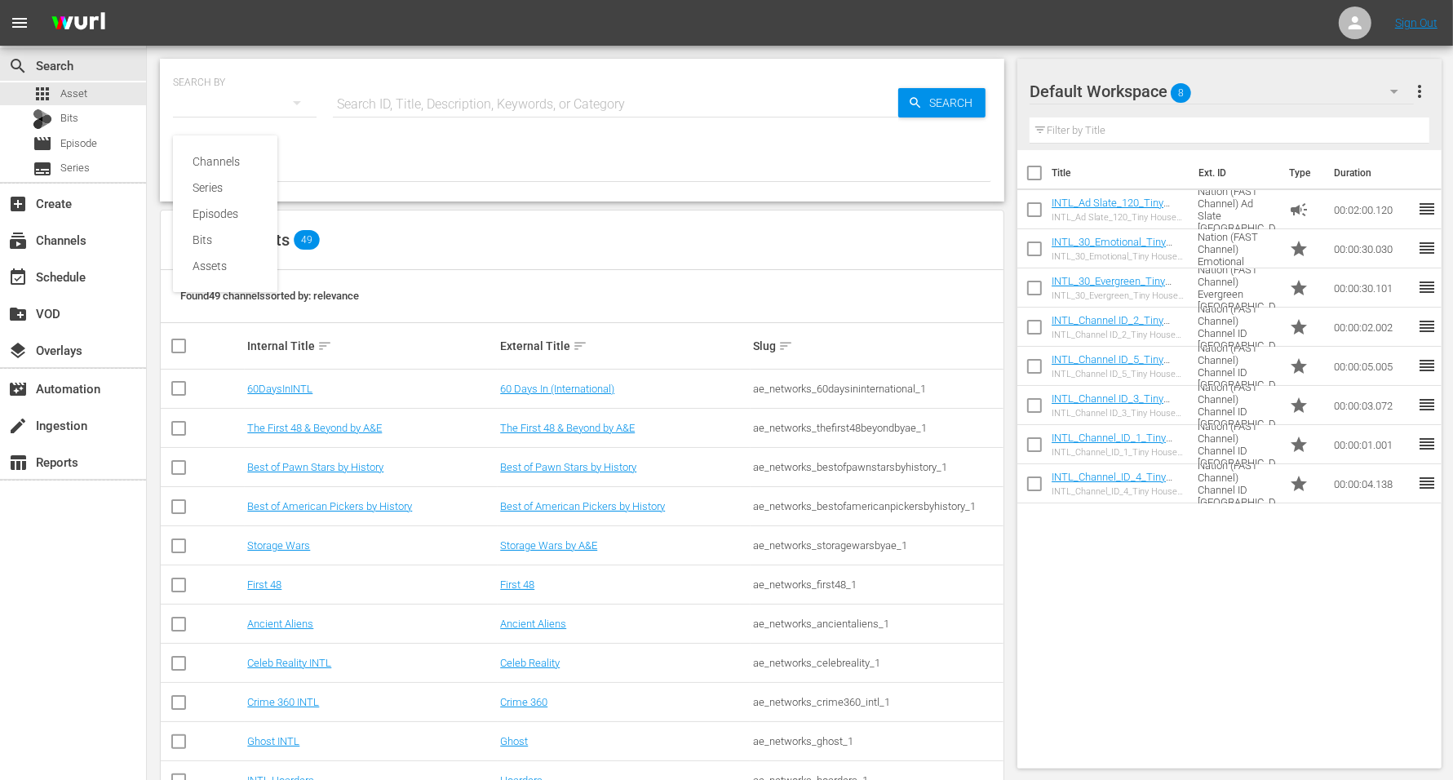
drag, startPoint x: 300, startPoint y: 87, endPoint x: 329, endPoint y: 106, distance: 34.2
click at [307, 97] on div "Channels Series Episodes Bits Assets" at bounding box center [726, 390] width 1453 height 780
click at [373, 99] on input "text" at bounding box center [616, 104] width 566 height 39
type input "INTL TINY HOUSE"
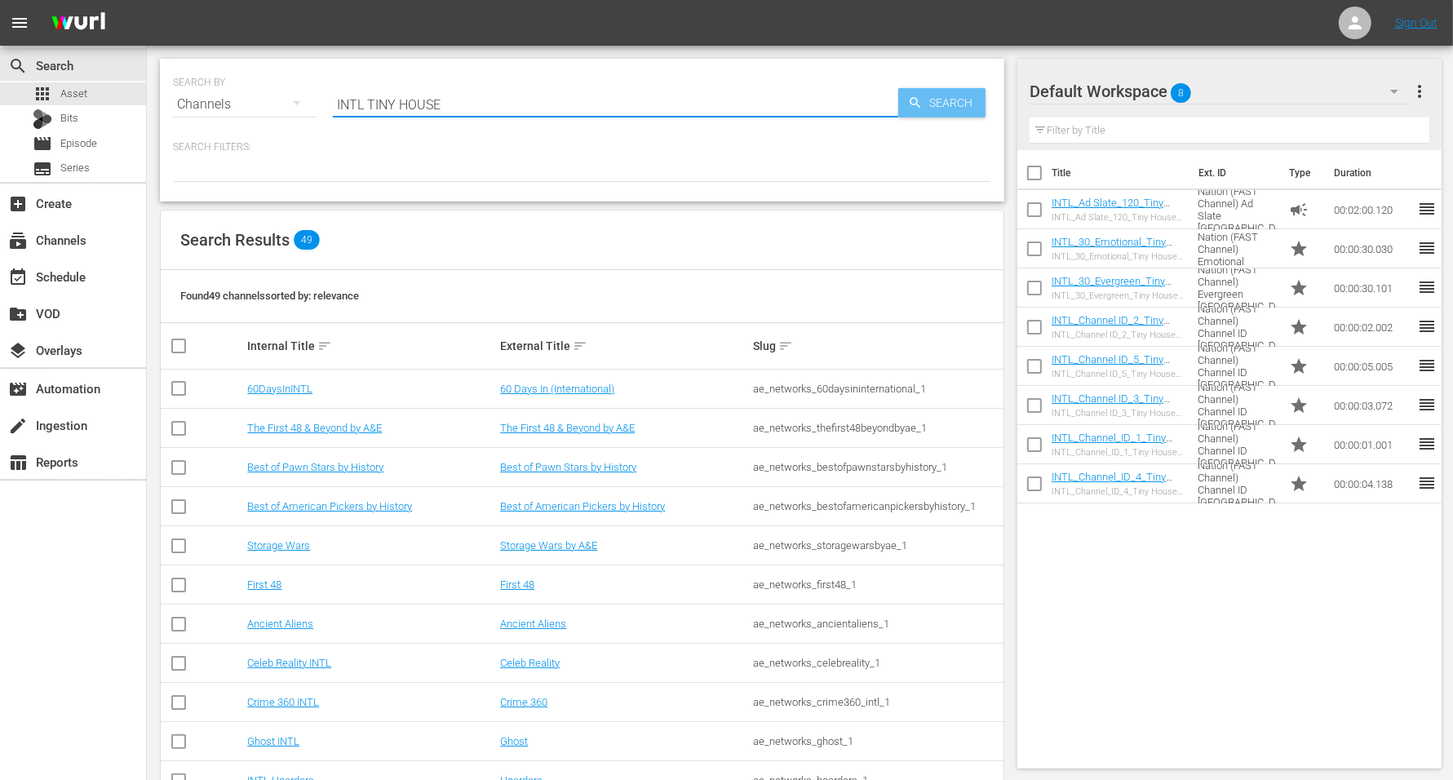
click at [929, 110] on span "Search" at bounding box center [954, 102] width 63 height 29
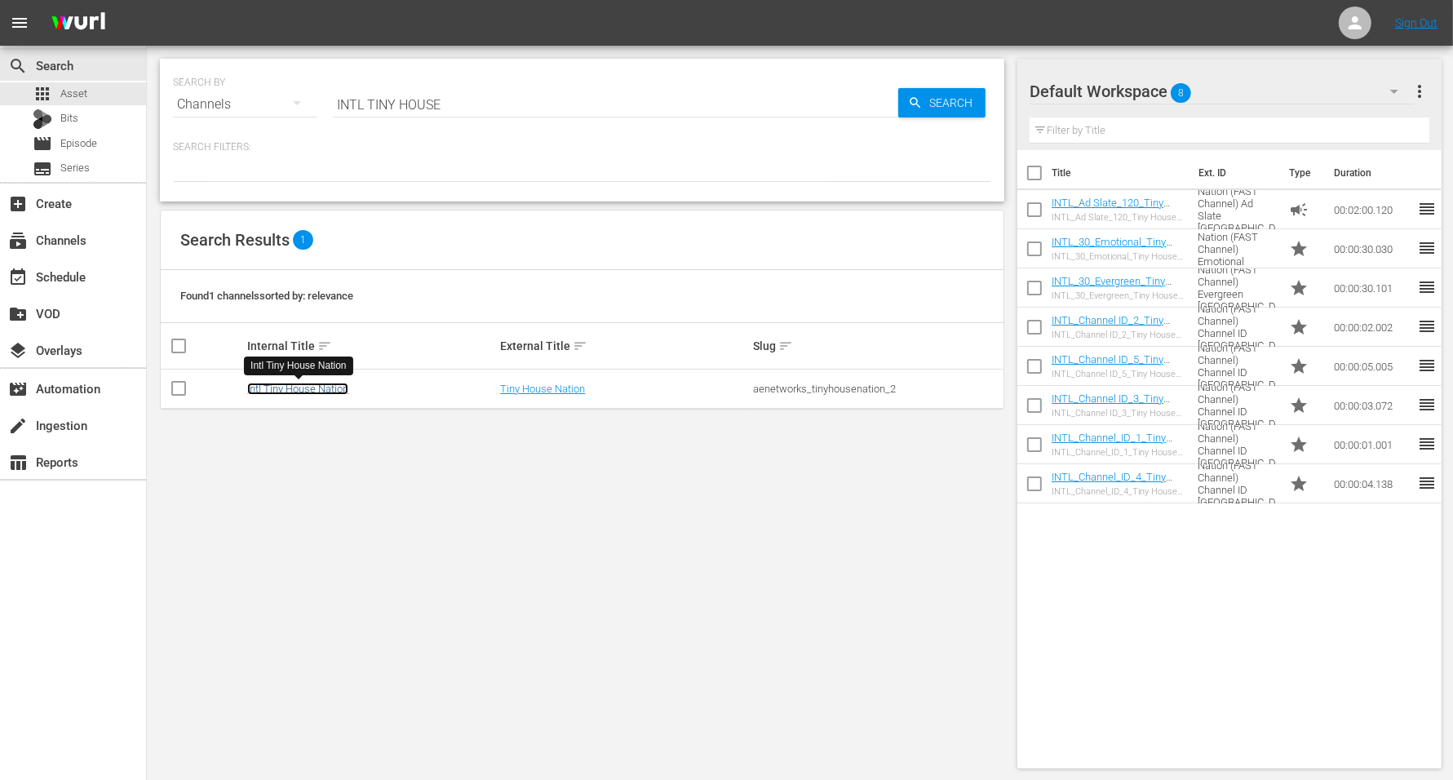
click at [286, 388] on link "Intl Tiny House Nation" at bounding box center [297, 389] width 101 height 12
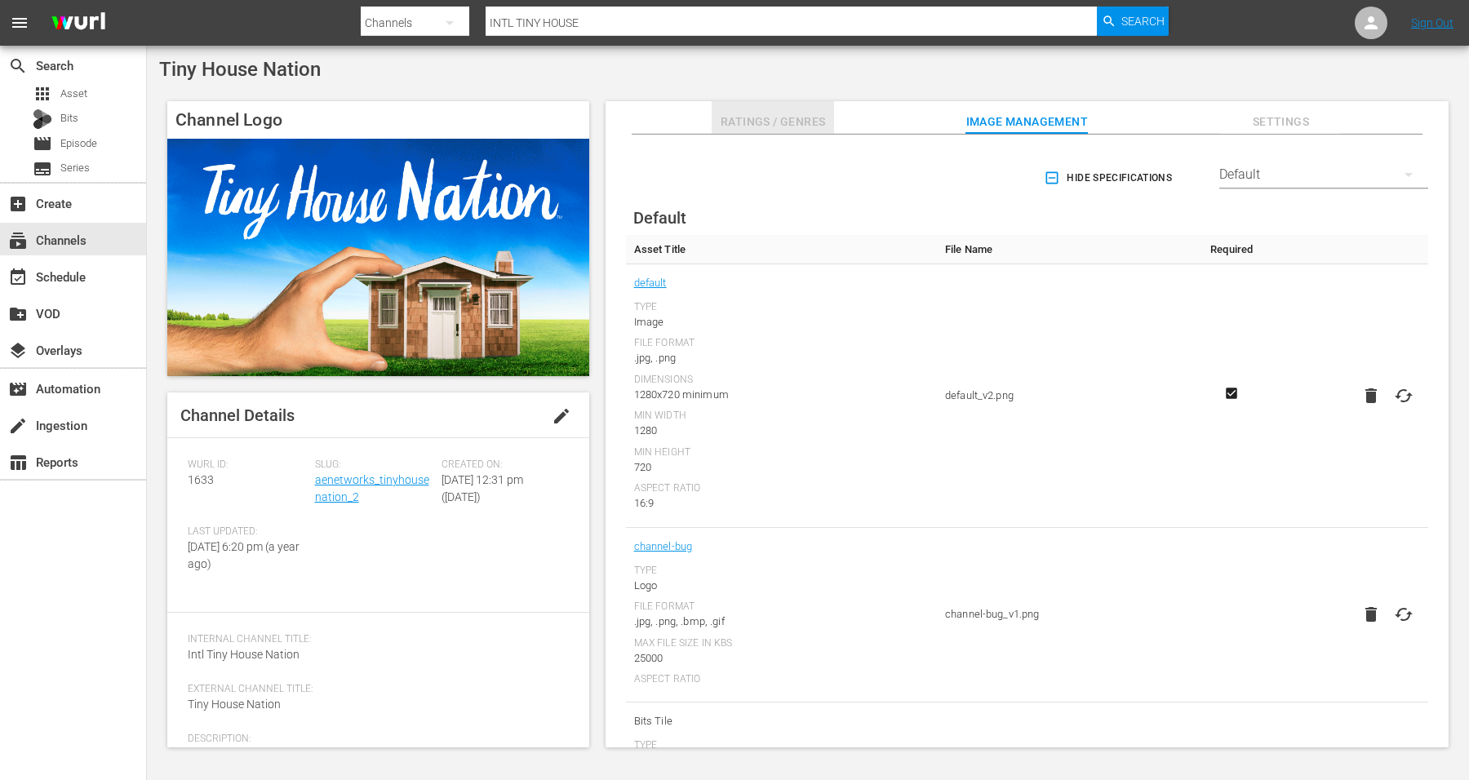
click at [801, 117] on span "Ratings / Genres" at bounding box center [773, 122] width 122 height 20
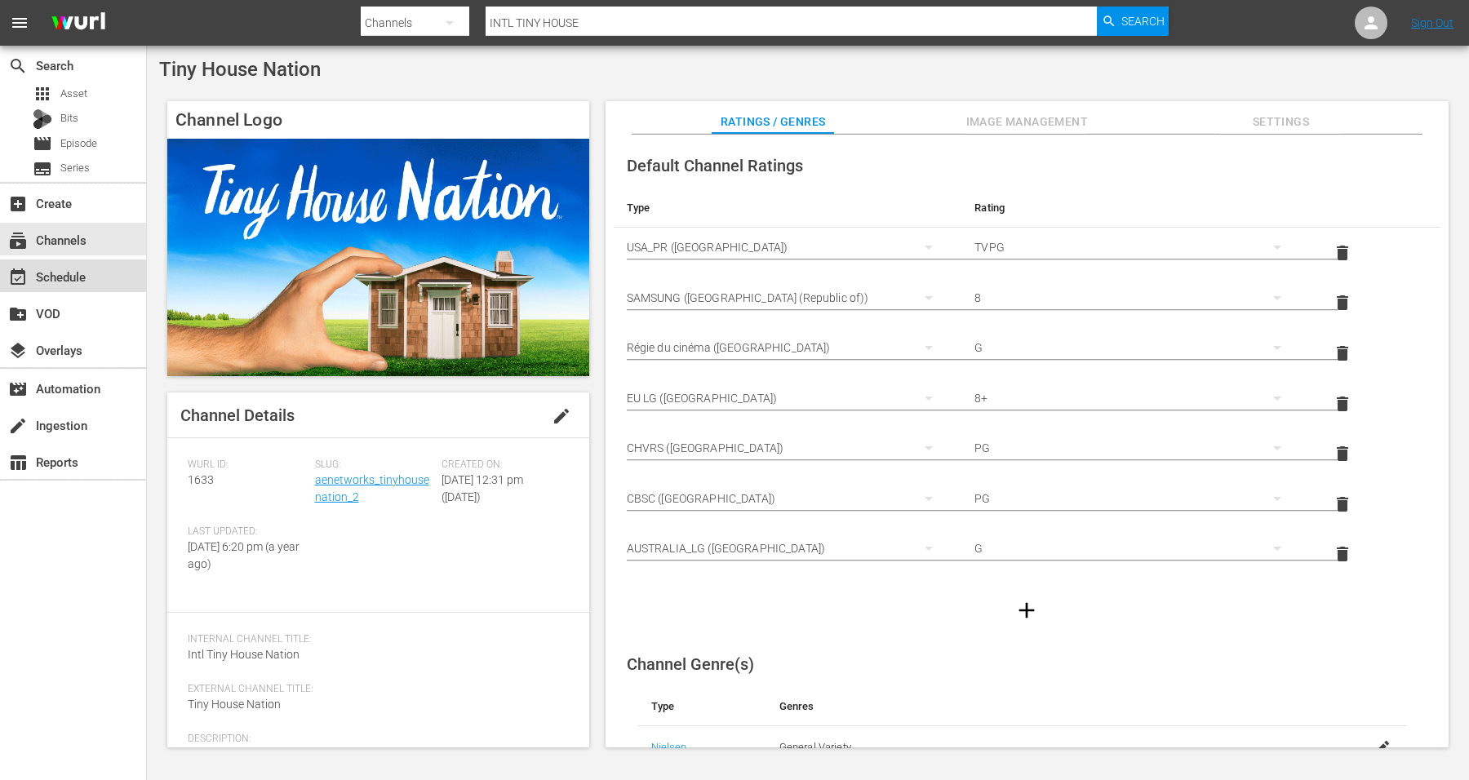
click at [65, 276] on div "event_available Schedule" at bounding box center [45, 274] width 91 height 15
